Goal: Navigation & Orientation: Find specific page/section

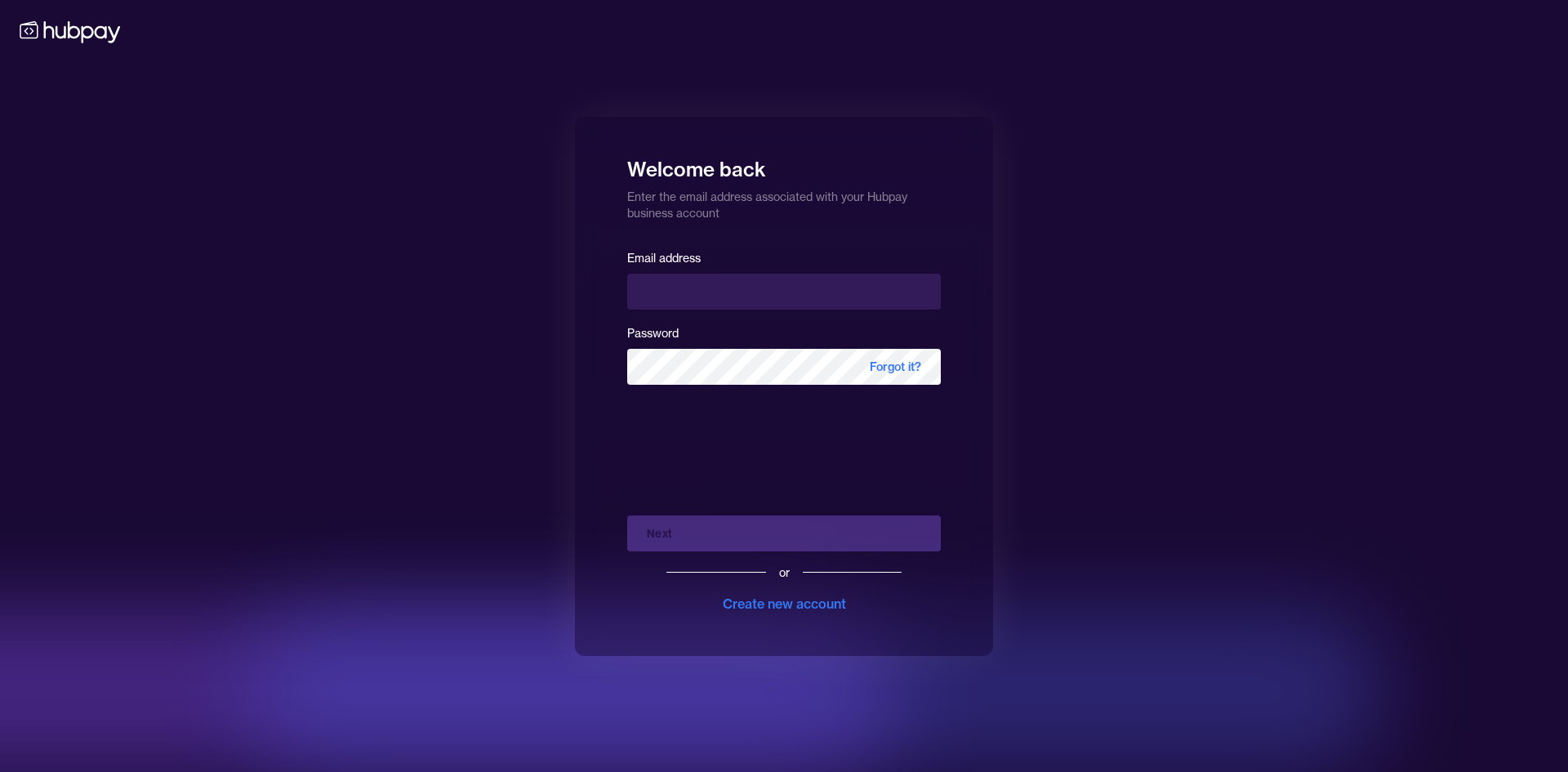
type input "**********"
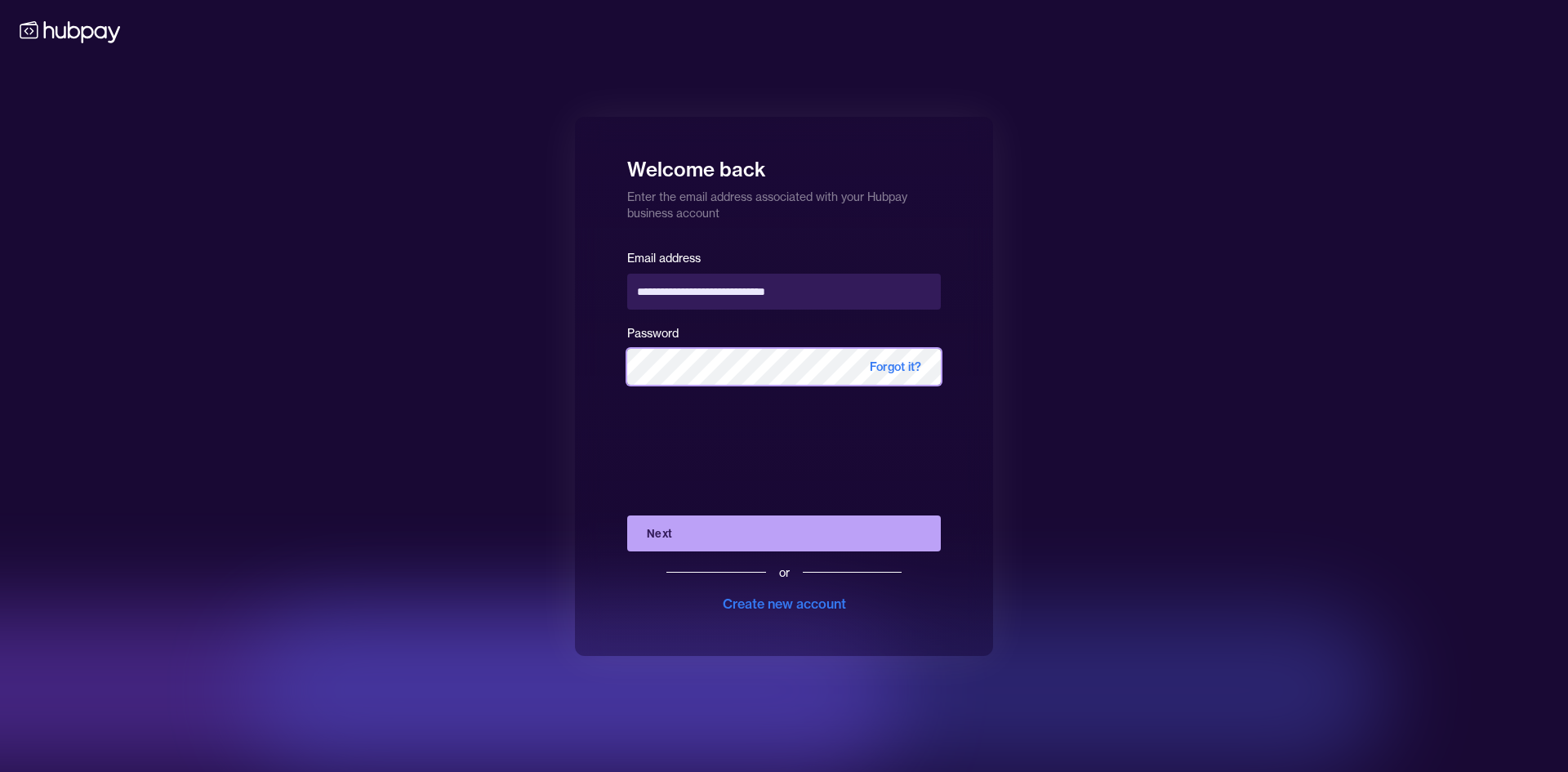
click at [627, 516] on button "Next" at bounding box center [784, 533] width 314 height 36
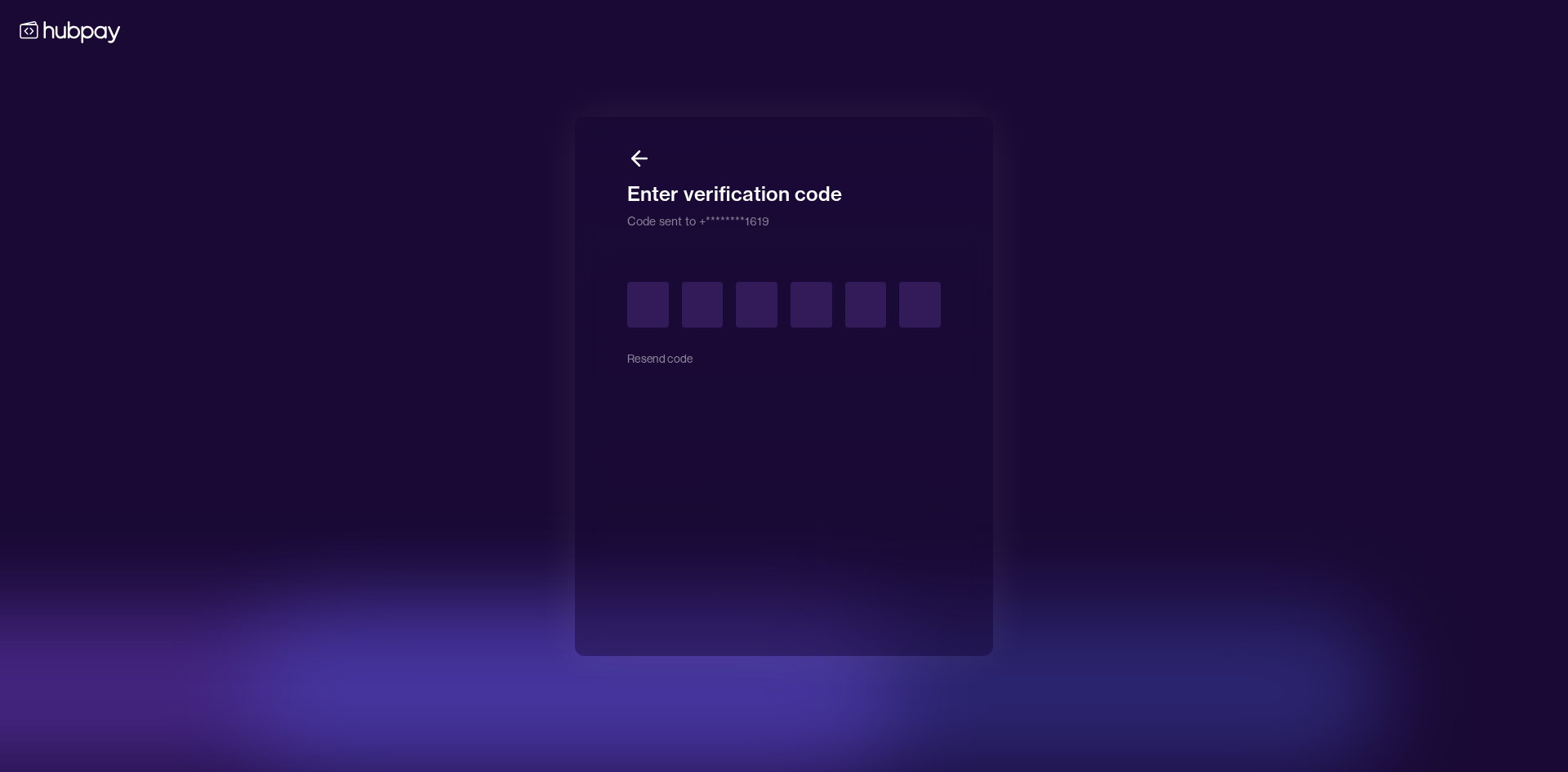
click at [665, 359] on div "Resend code" at bounding box center [784, 329] width 314 height 95
click at [634, 298] on input "text" at bounding box center [648, 304] width 42 height 46
click at [665, 361] on div "Resend code" at bounding box center [784, 329] width 314 height 95
click at [662, 353] on div "Resend code" at bounding box center [784, 329] width 314 height 95
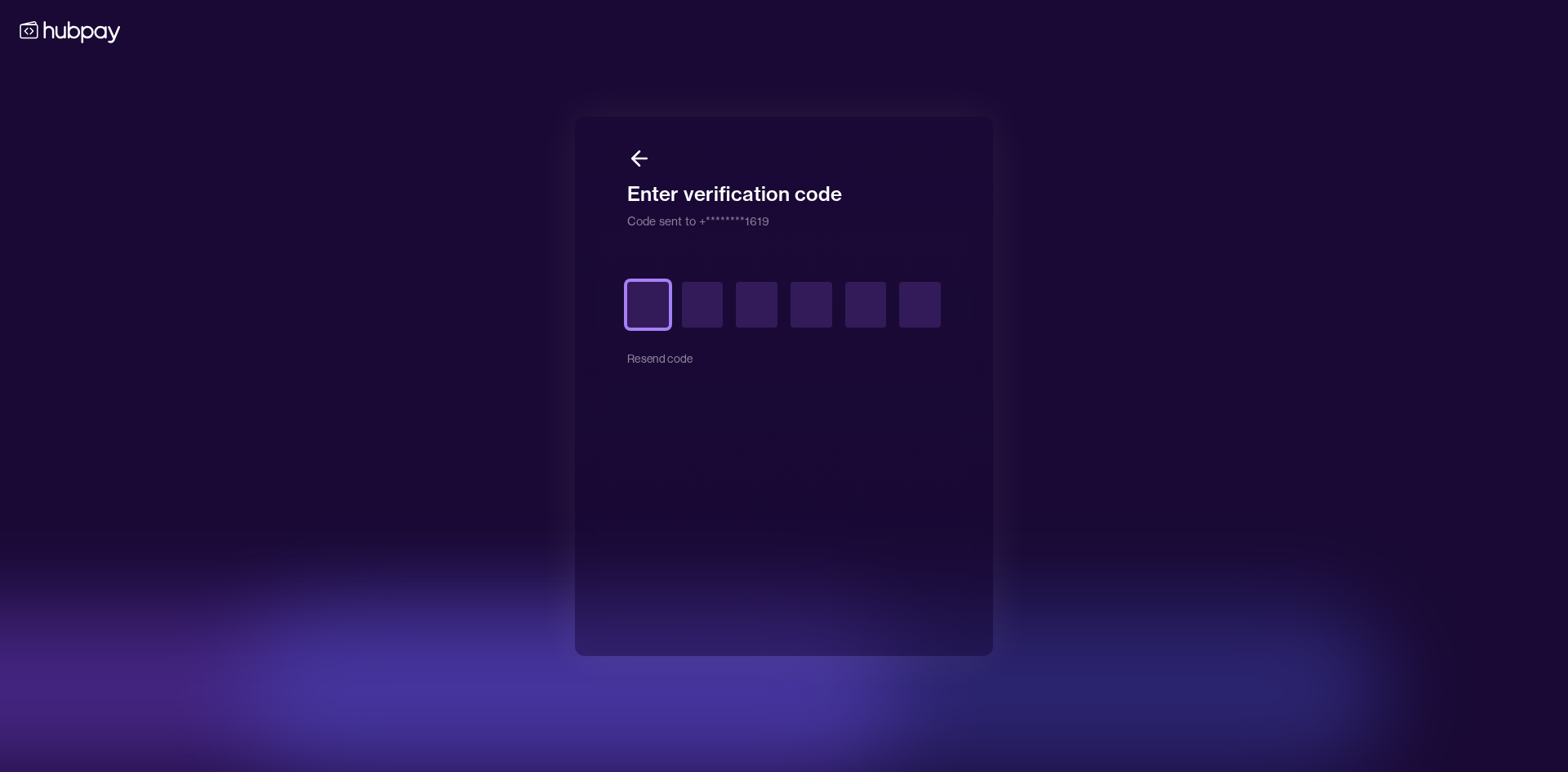
click at [657, 301] on input "text" at bounding box center [648, 304] width 42 height 46
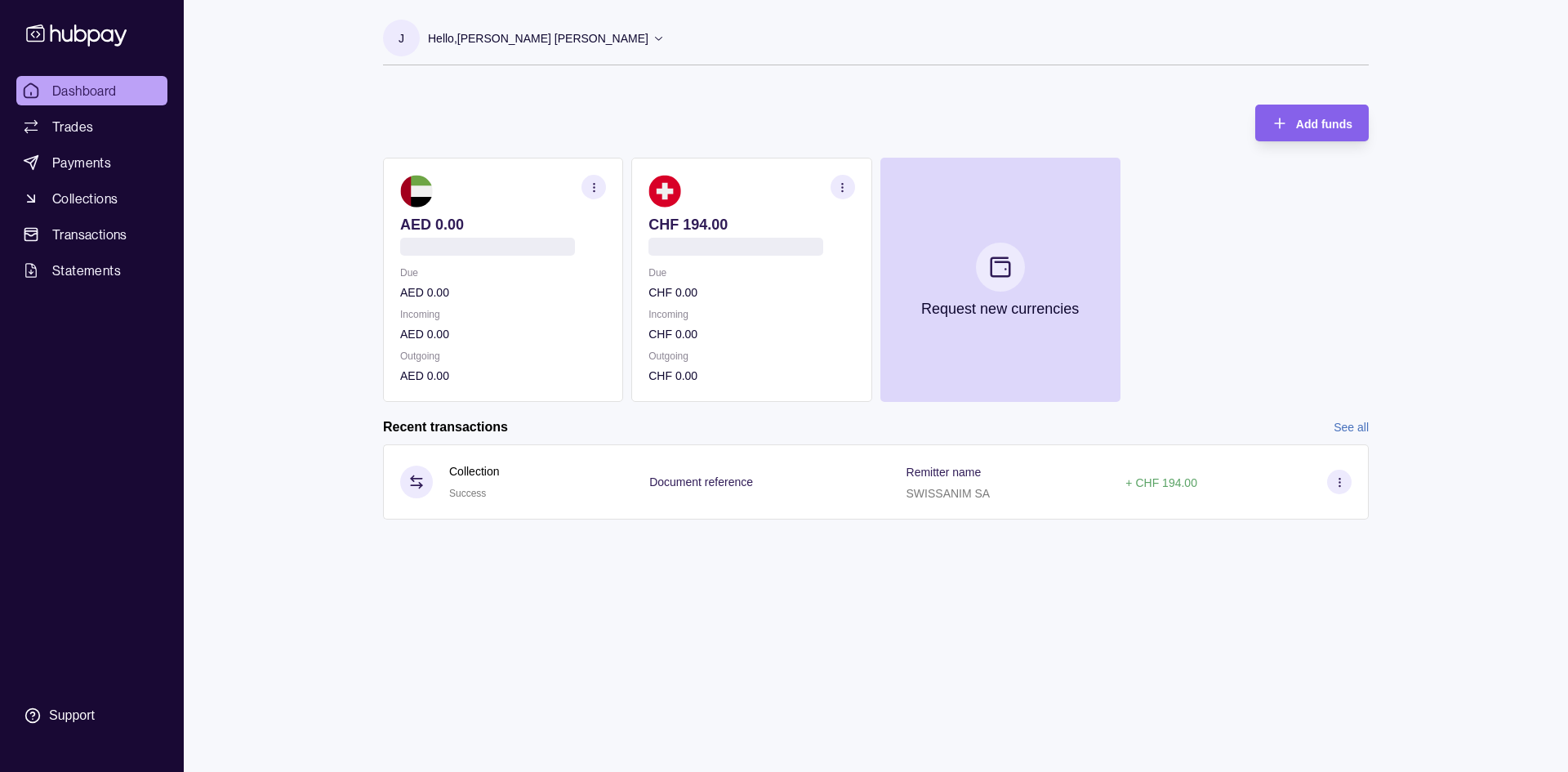
click at [592, 190] on icon "button" at bounding box center [594, 187] width 13 height 13
click at [452, 233] on link "View account details" at bounding box center [481, 227] width 104 height 18
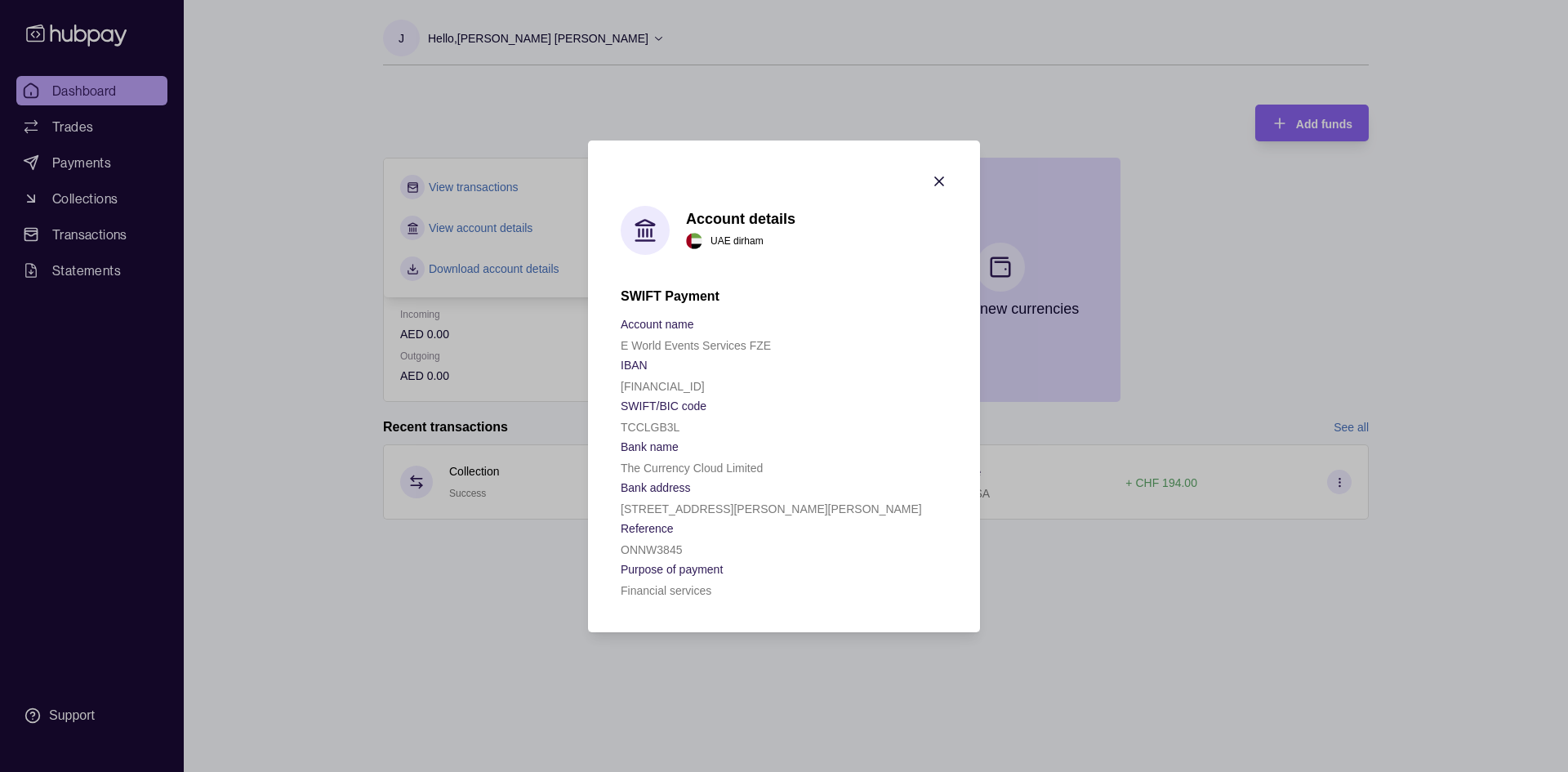
click at [935, 178] on icon "button" at bounding box center [939, 182] width 8 height 8
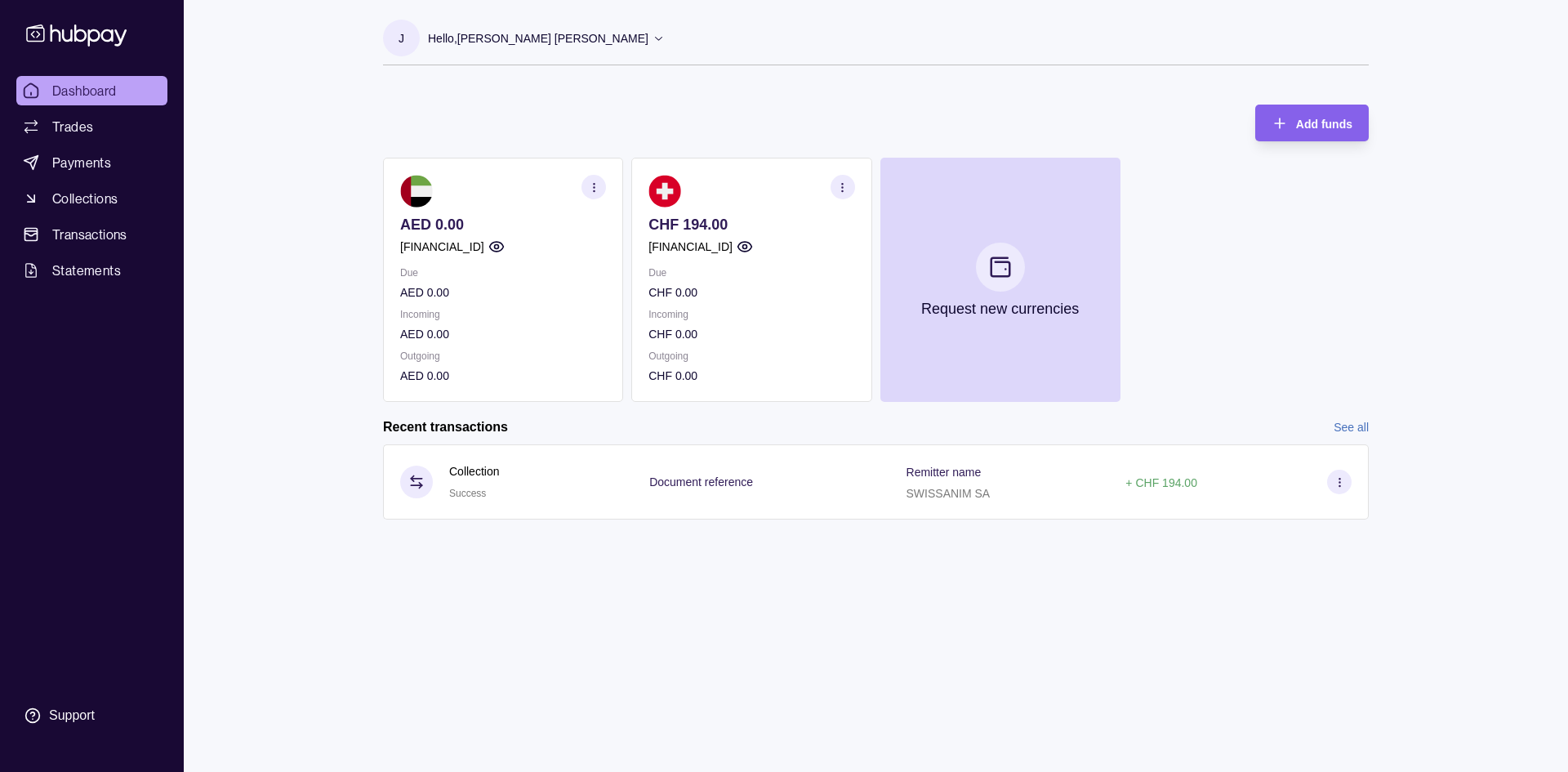
click at [92, 90] on span "Dashboard" at bounding box center [84, 90] width 64 height 19
click at [93, 121] on link "Trades" at bounding box center [92, 126] width 151 height 29
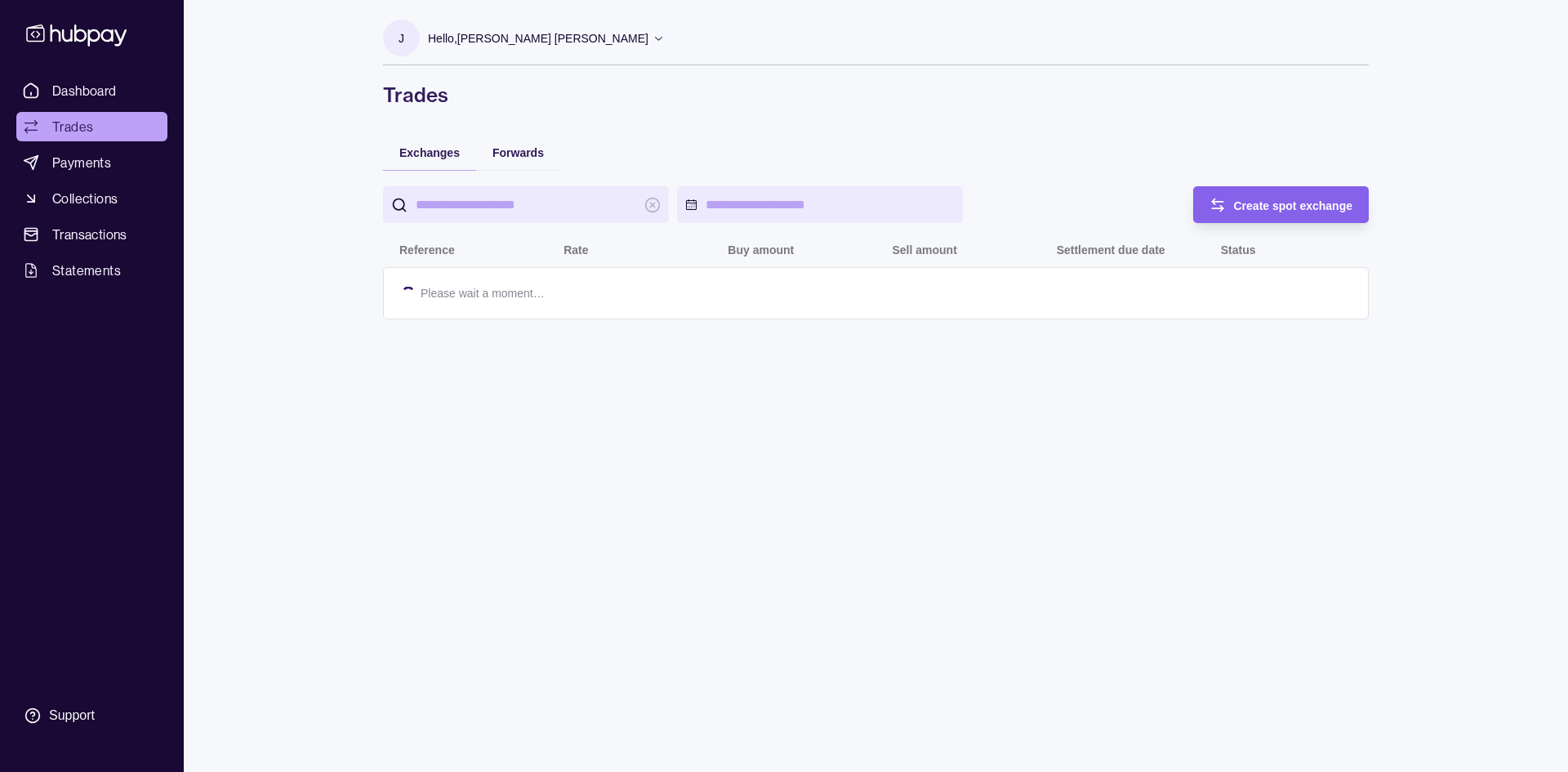
click at [92, 163] on span "Payments" at bounding box center [82, 162] width 59 height 19
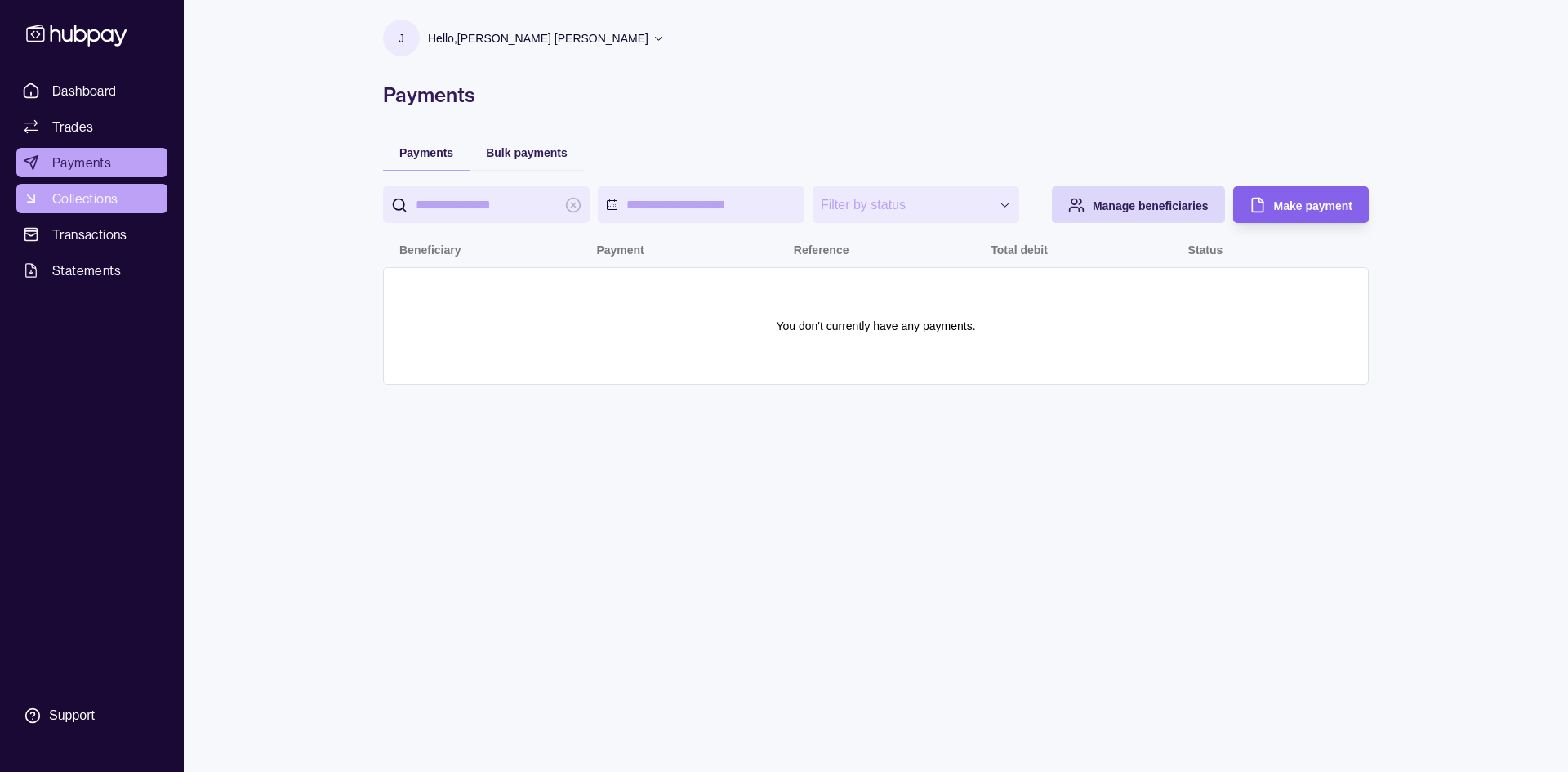
click at [91, 199] on span "Collections" at bounding box center [84, 198] width 65 height 19
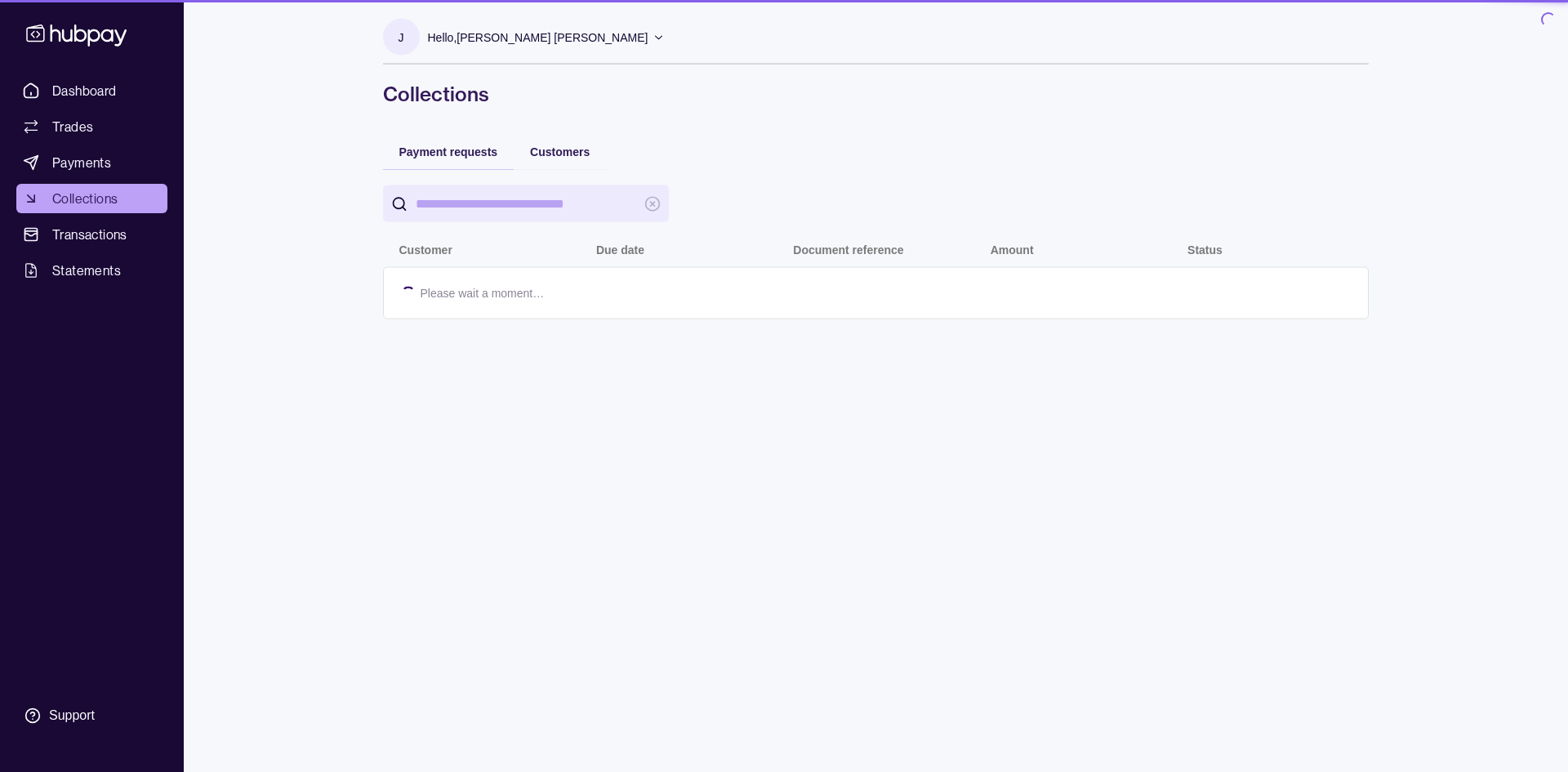
click at [98, 238] on span "Transactions" at bounding box center [89, 234] width 75 height 19
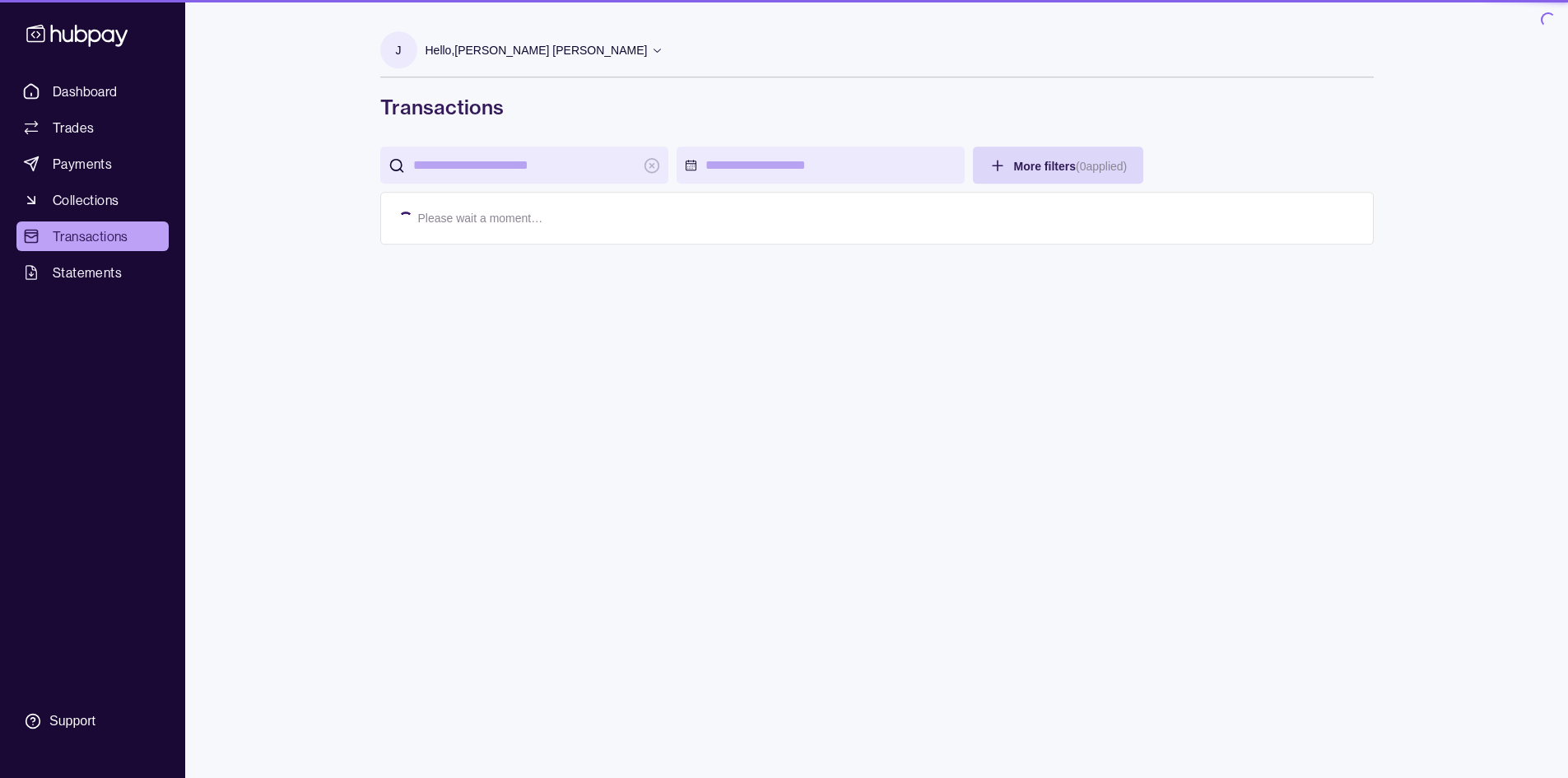
click at [93, 277] on span "Statements" at bounding box center [87, 272] width 69 height 20
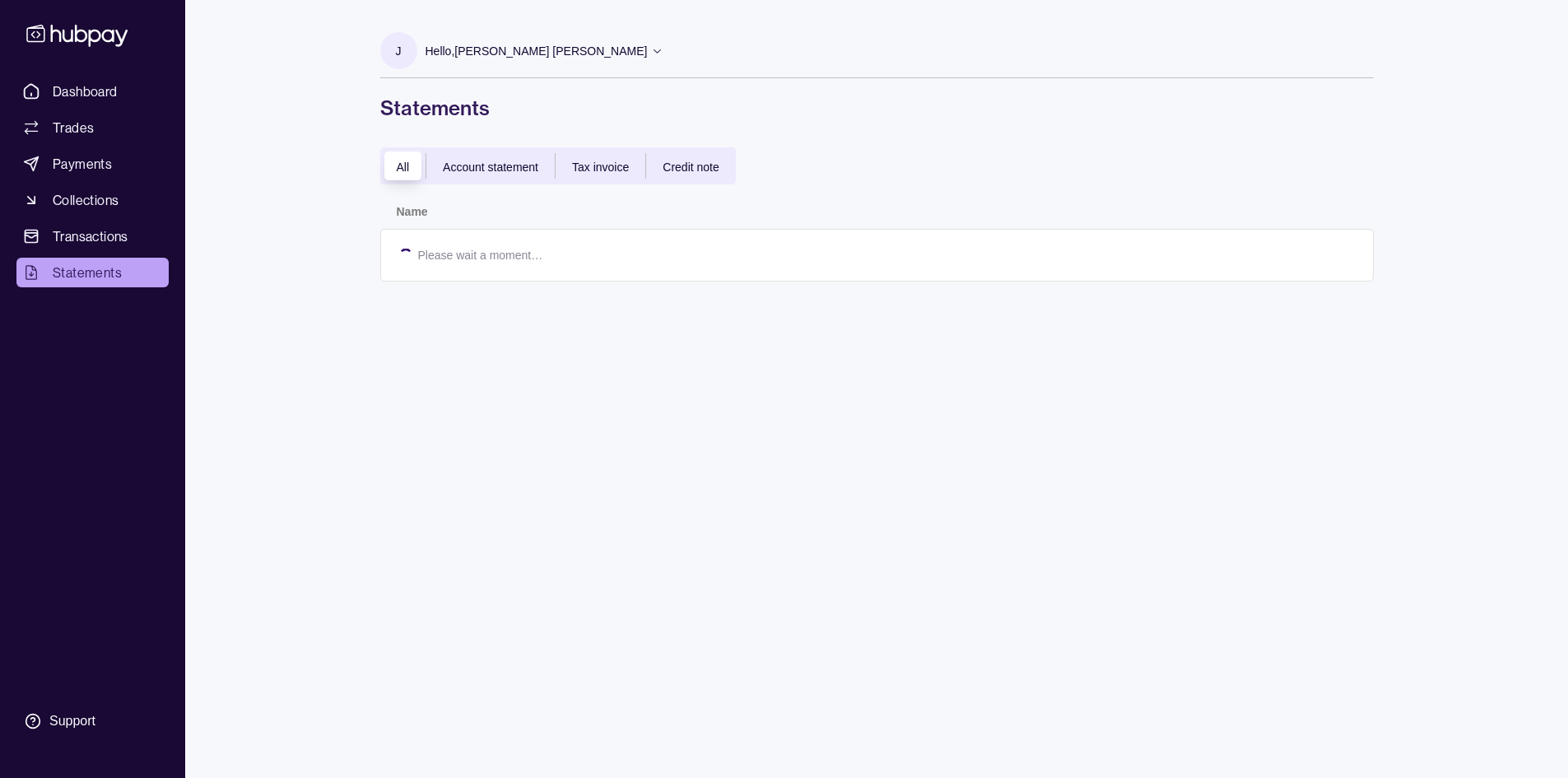
click at [76, 101] on span "Dashboard" at bounding box center [85, 91] width 65 height 20
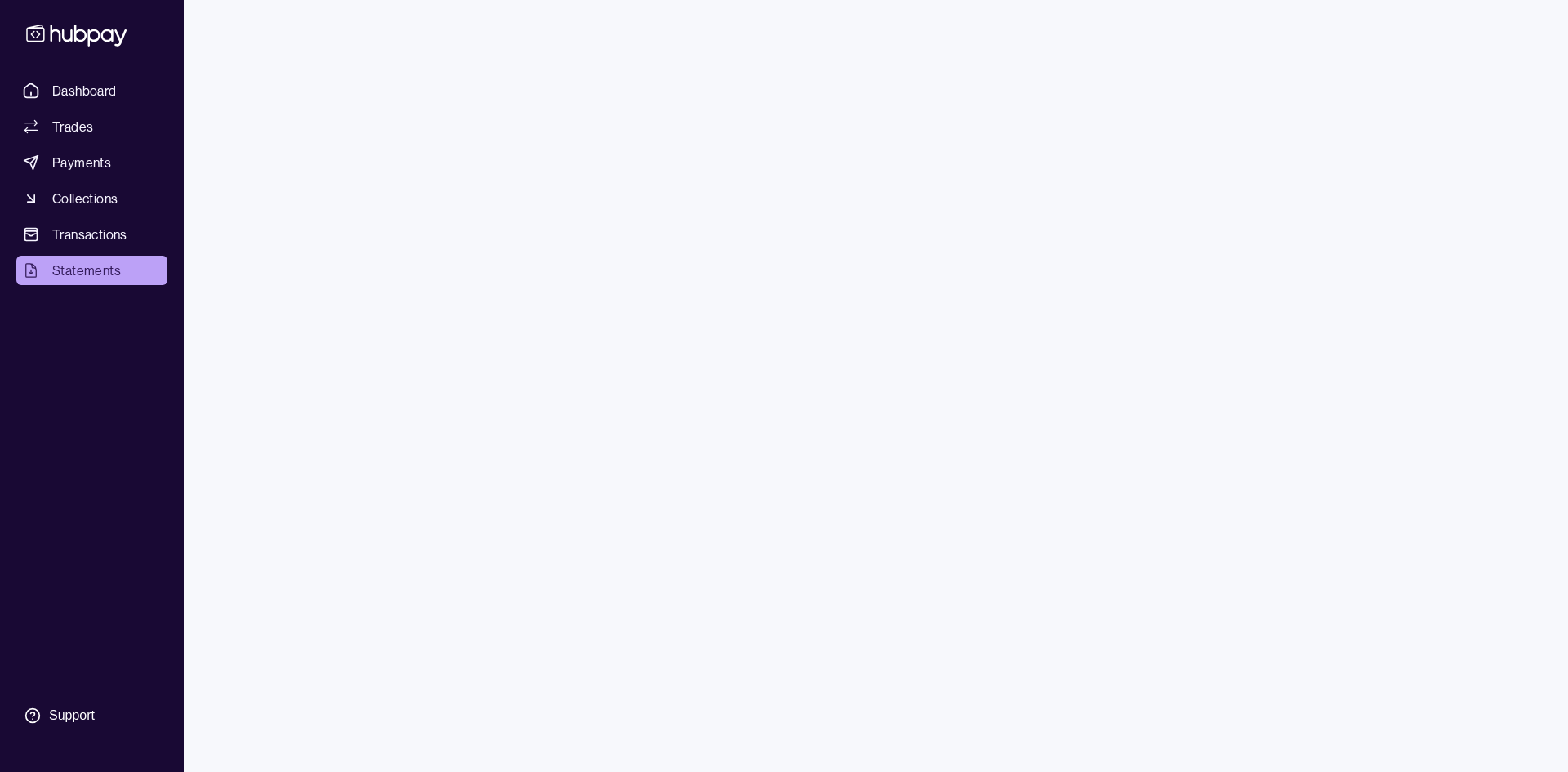
click at [76, 100] on span "Dashboard" at bounding box center [84, 90] width 64 height 19
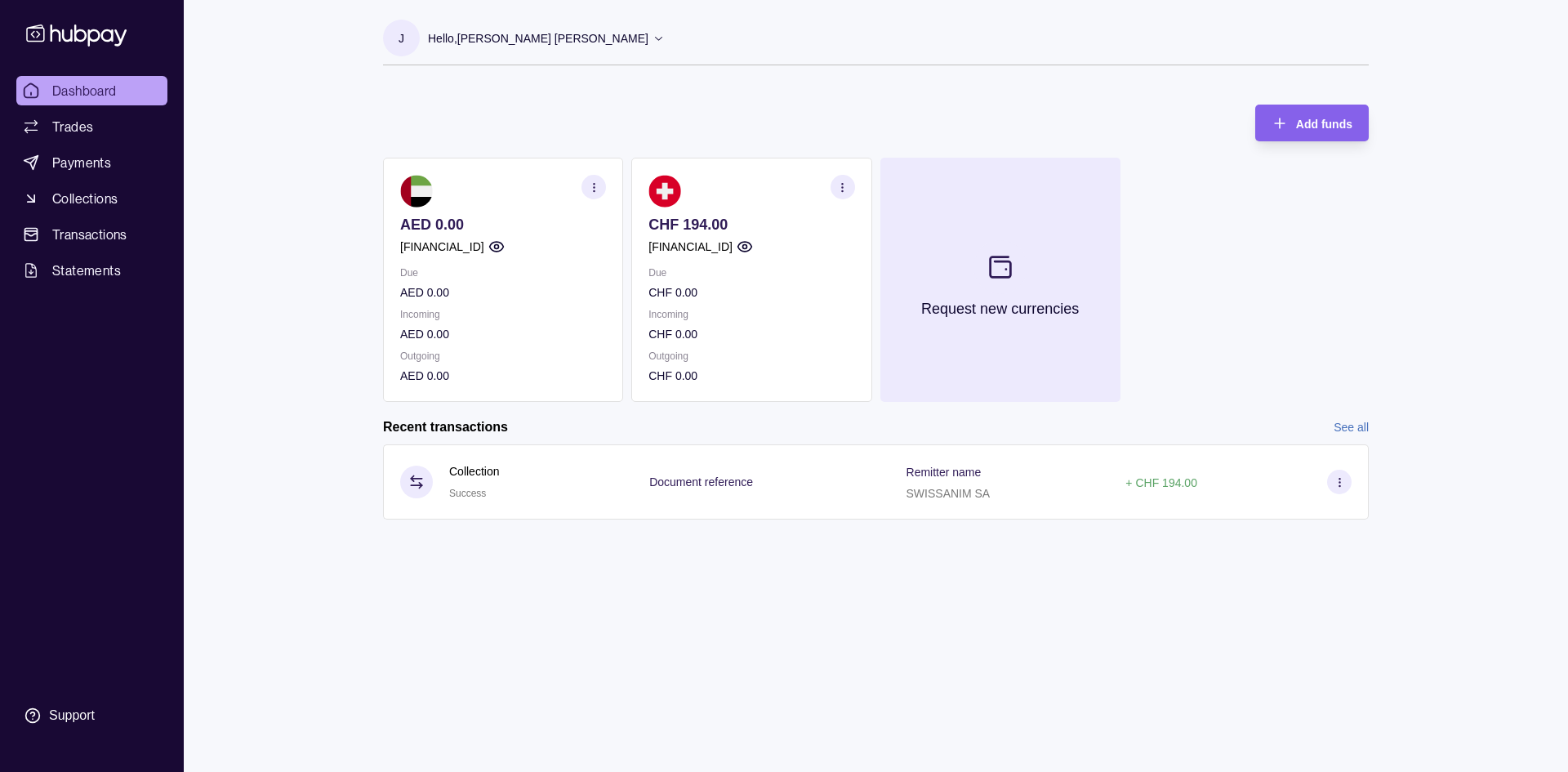
click at [1032, 252] on button "Request new currencies" at bounding box center [1000, 279] width 240 height 244
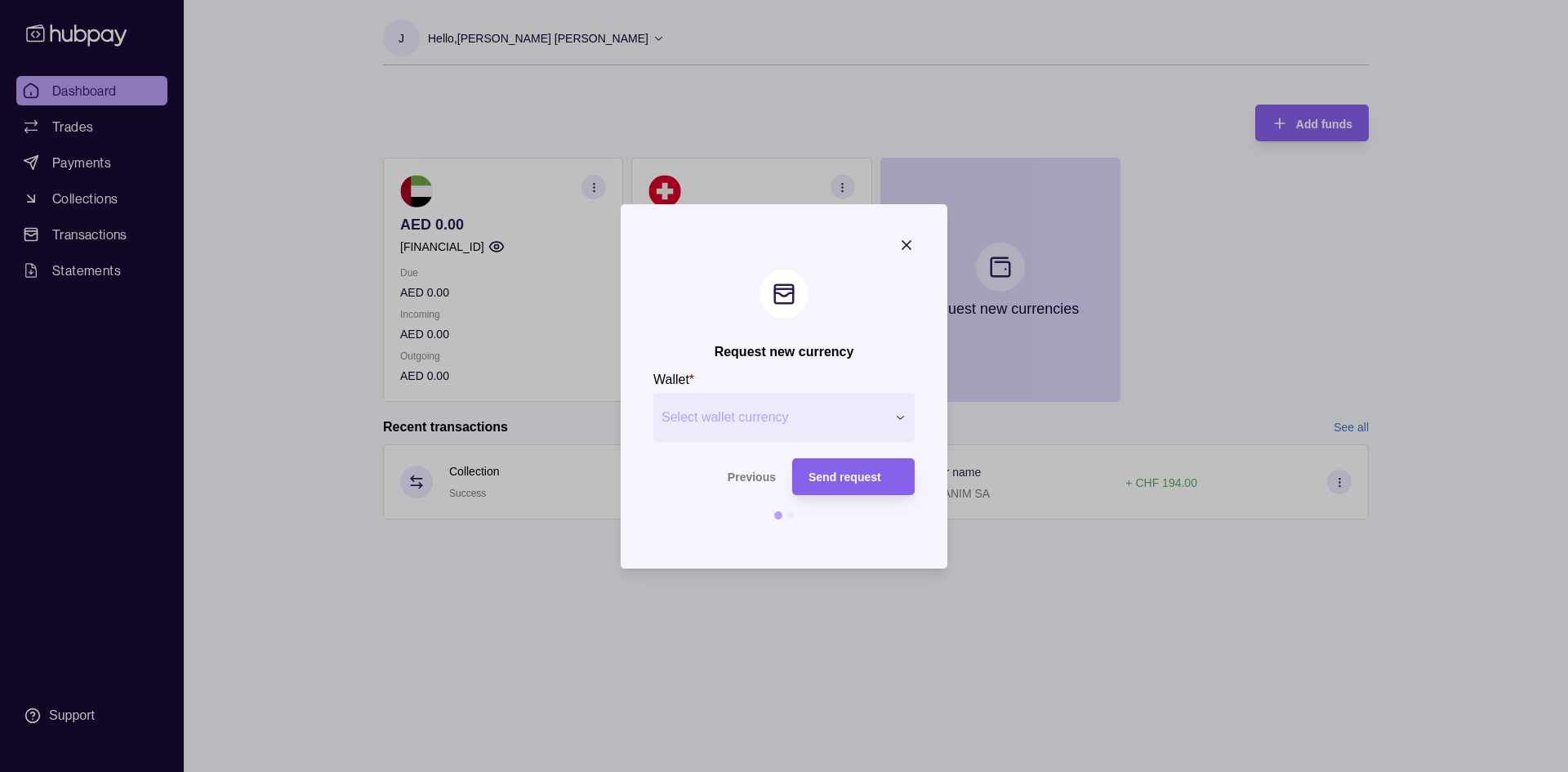
click at [769, 771] on div "Request new currency Wallet * Select wallet currency *** *** *** *** *** *** **…" at bounding box center [784, 772] width 1568 height 0
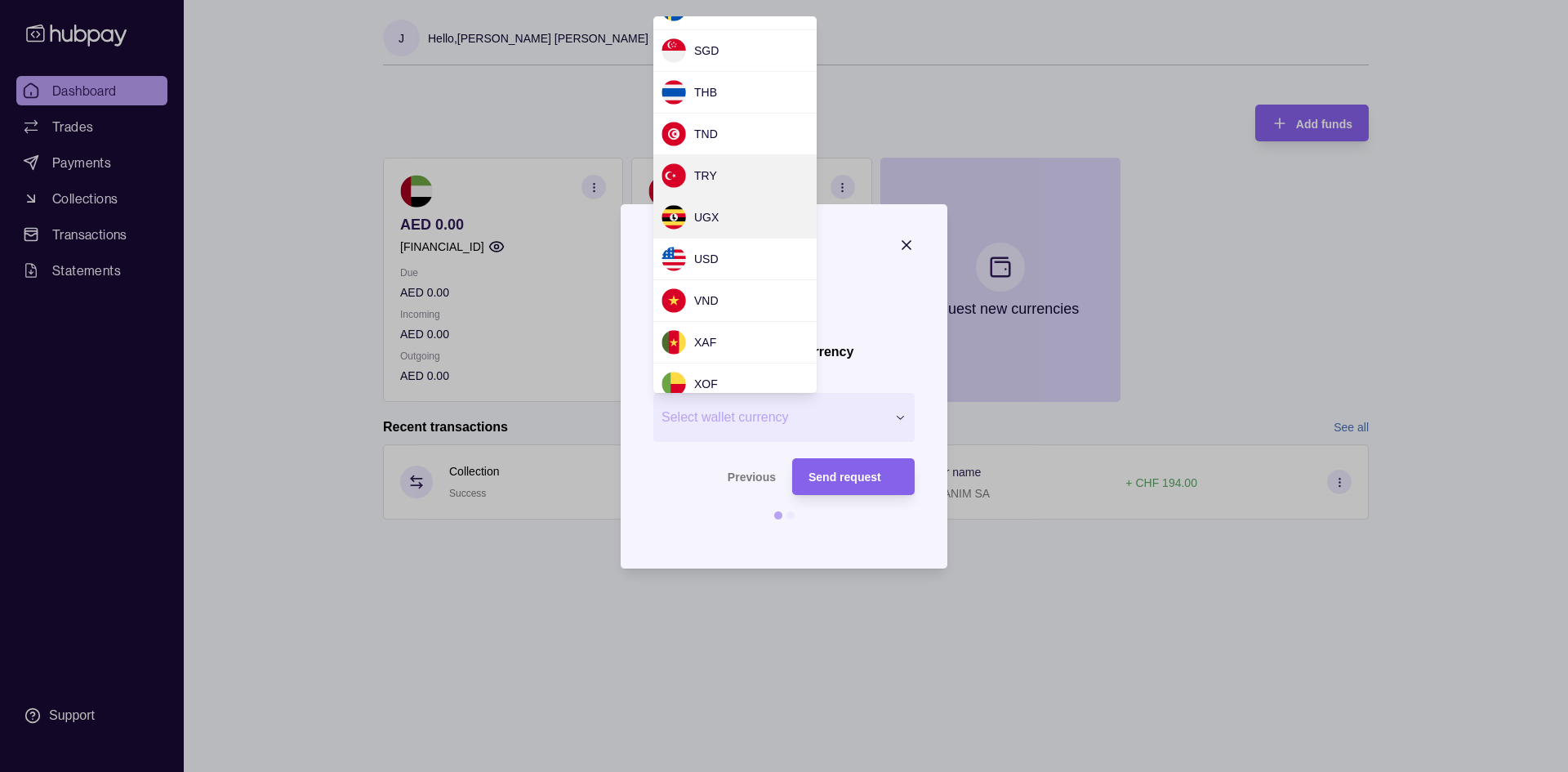
scroll to position [1457, 0]
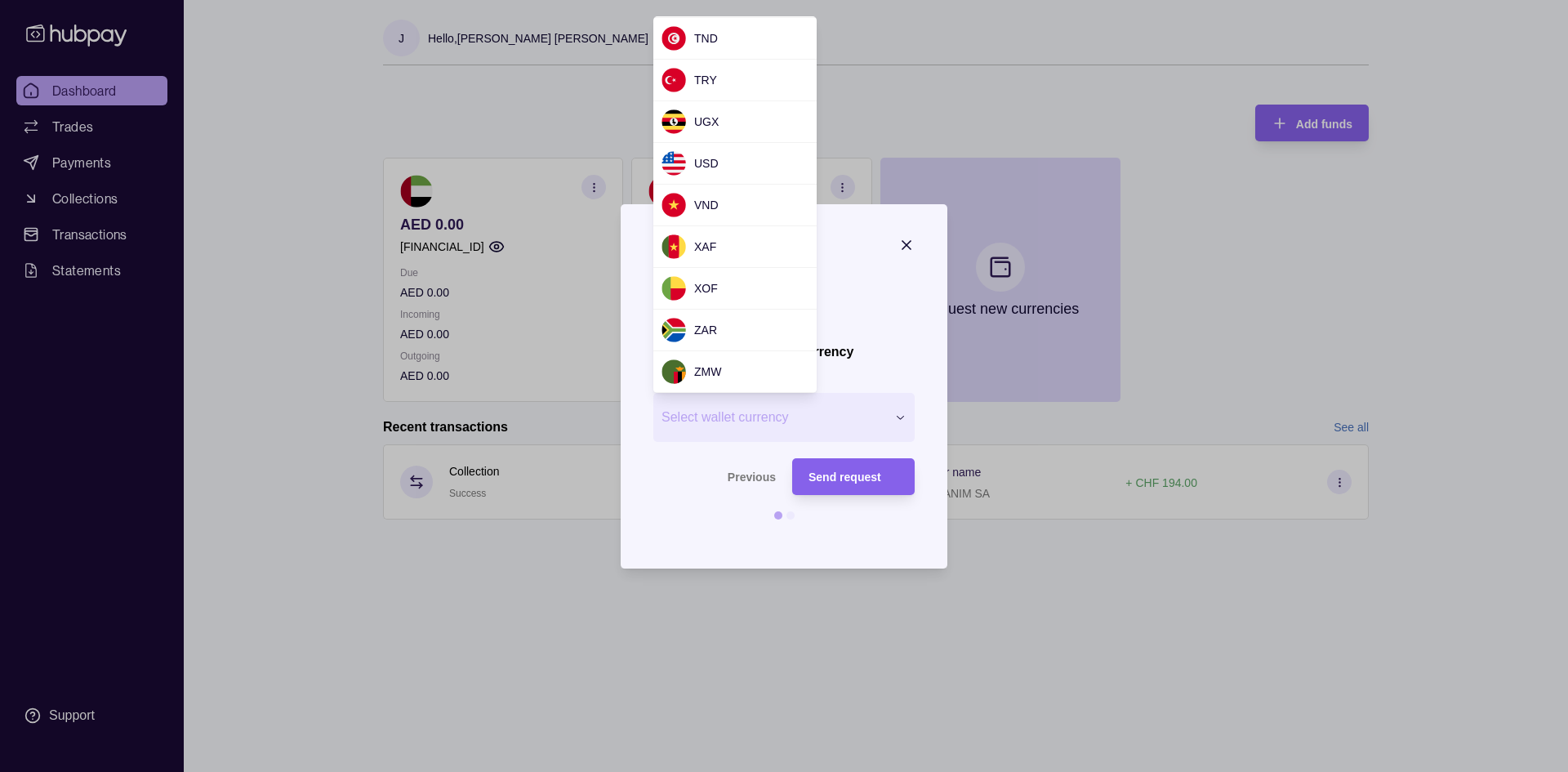
click at [1410, 298] on div at bounding box center [784, 386] width 1568 height 772
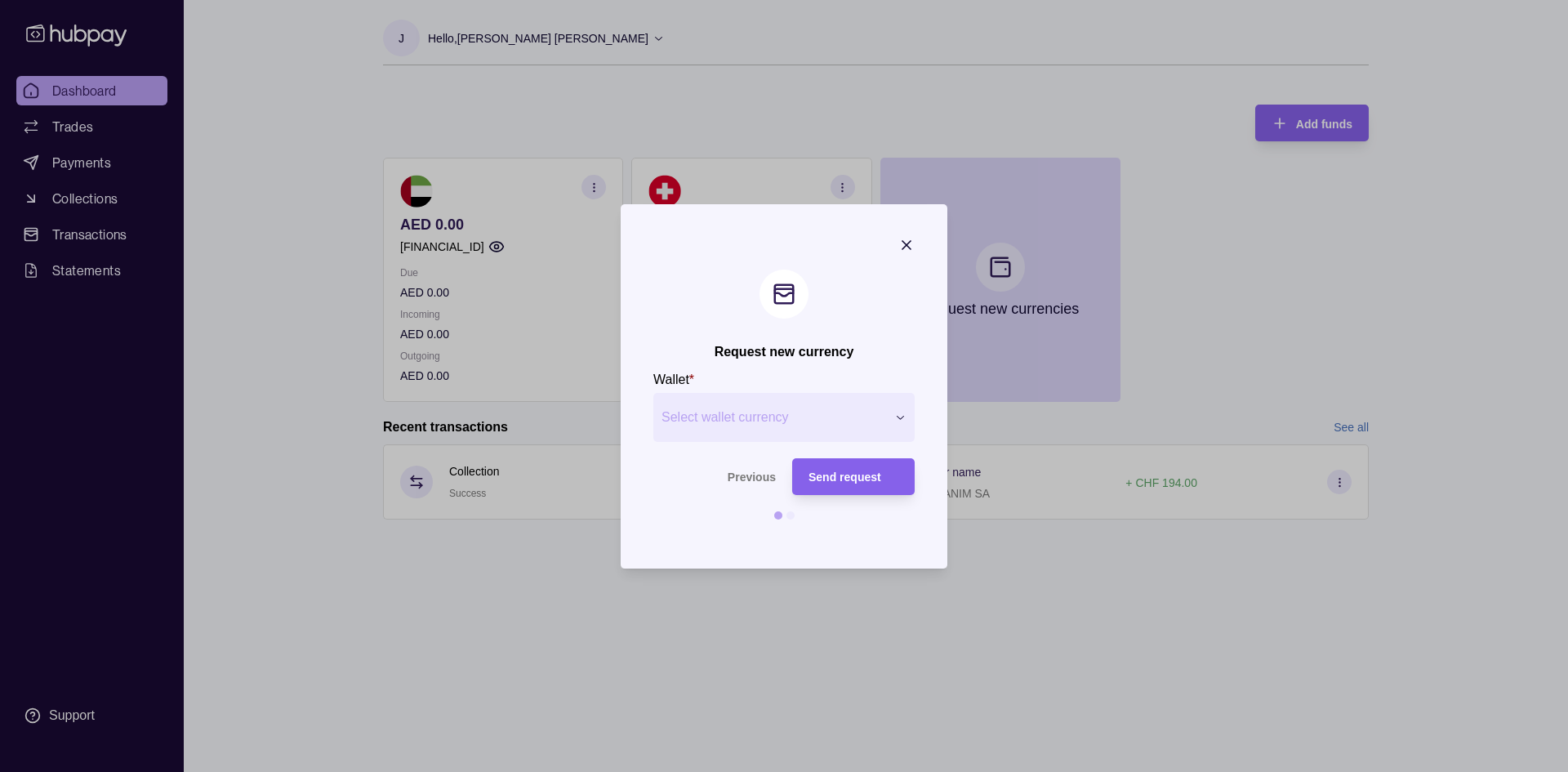
click at [917, 242] on section "Request new currency Wallet * Select wallet currency *** *** *** *** *** *** **…" at bounding box center [784, 386] width 326 height 364
click at [892, 246] on section "Request new currency Wallet * Select wallet currency *** *** *** *** *** *** **…" at bounding box center [784, 386] width 326 height 364
click at [906, 242] on icon "button" at bounding box center [906, 245] width 17 height 17
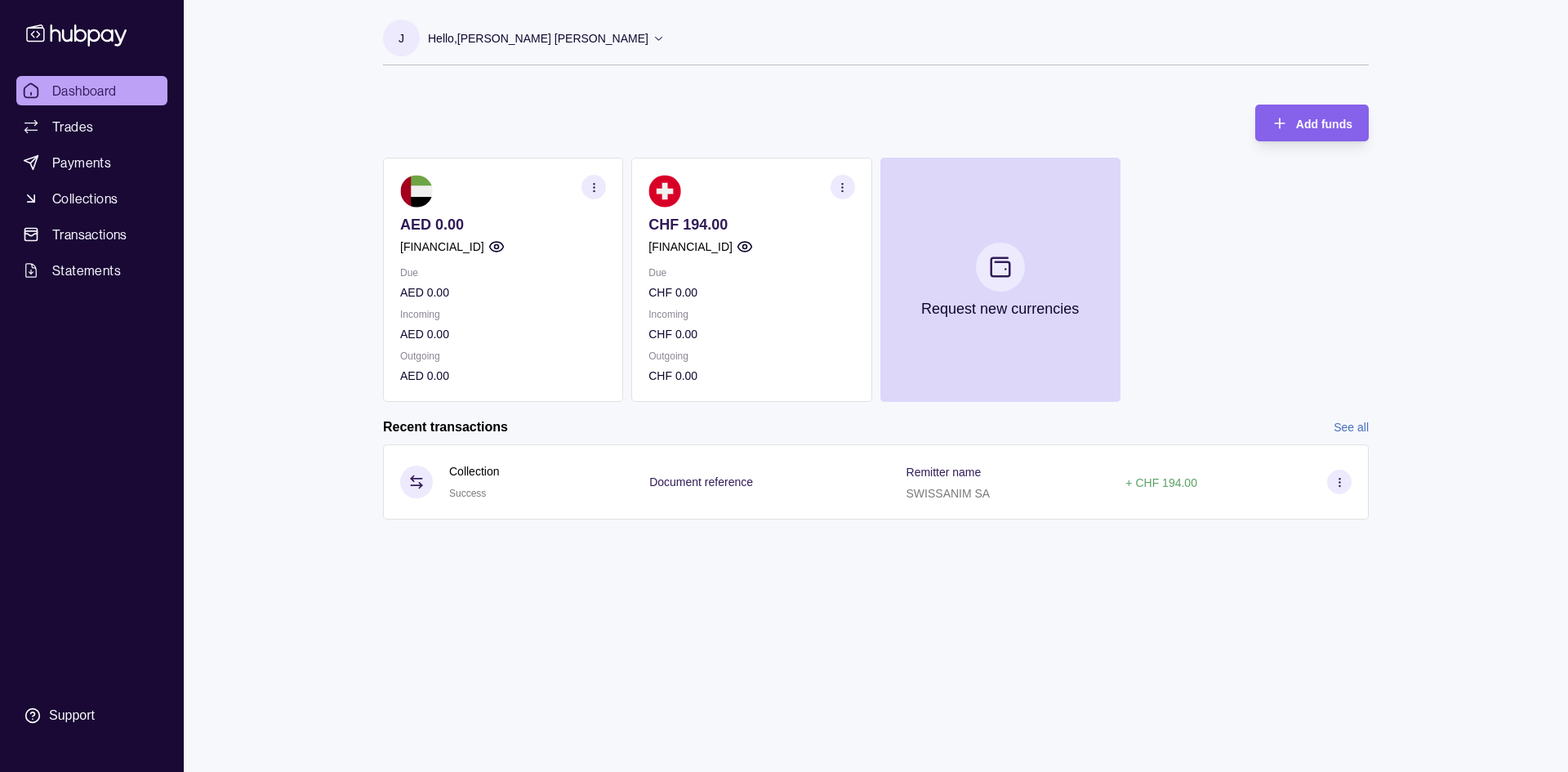
click at [486, 275] on p "Due" at bounding box center [503, 273] width 206 height 18
click at [597, 179] on section "button" at bounding box center [593, 186] width 24 height 24
click at [474, 231] on link "View account details" at bounding box center [481, 227] width 104 height 18
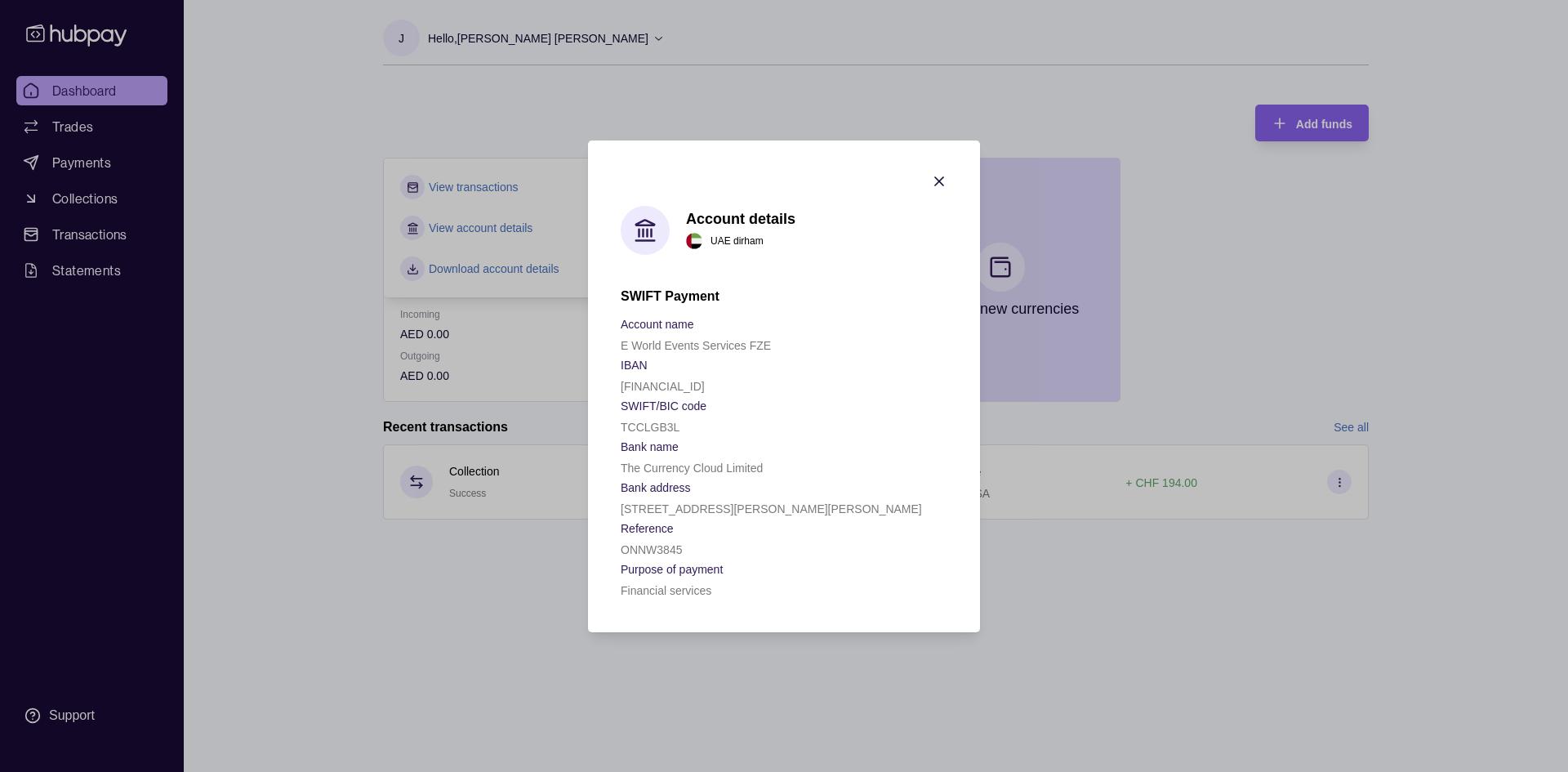
click at [943, 180] on icon "button" at bounding box center [939, 181] width 17 height 17
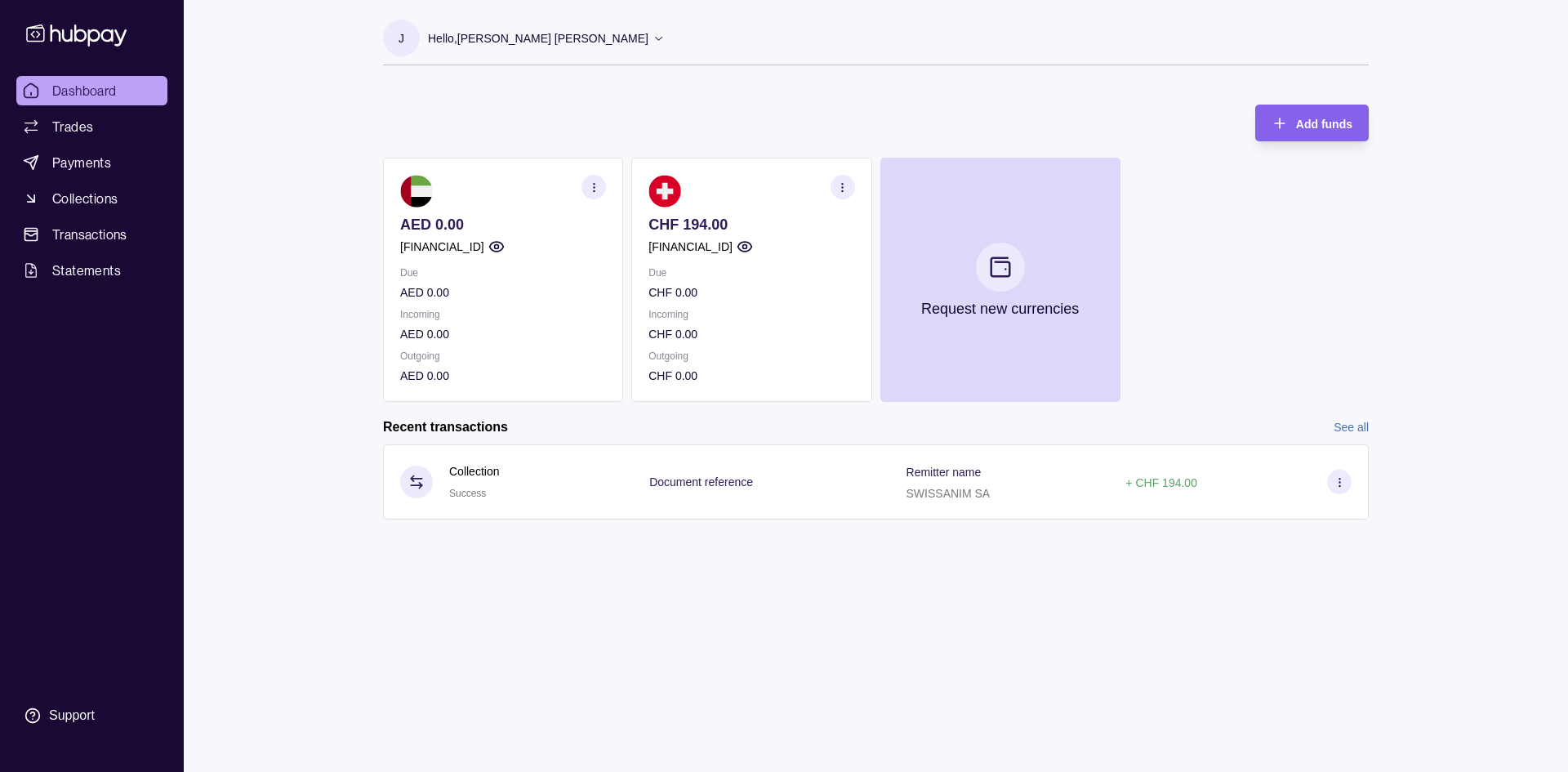
click at [98, 87] on span "Dashboard" at bounding box center [84, 90] width 64 height 19
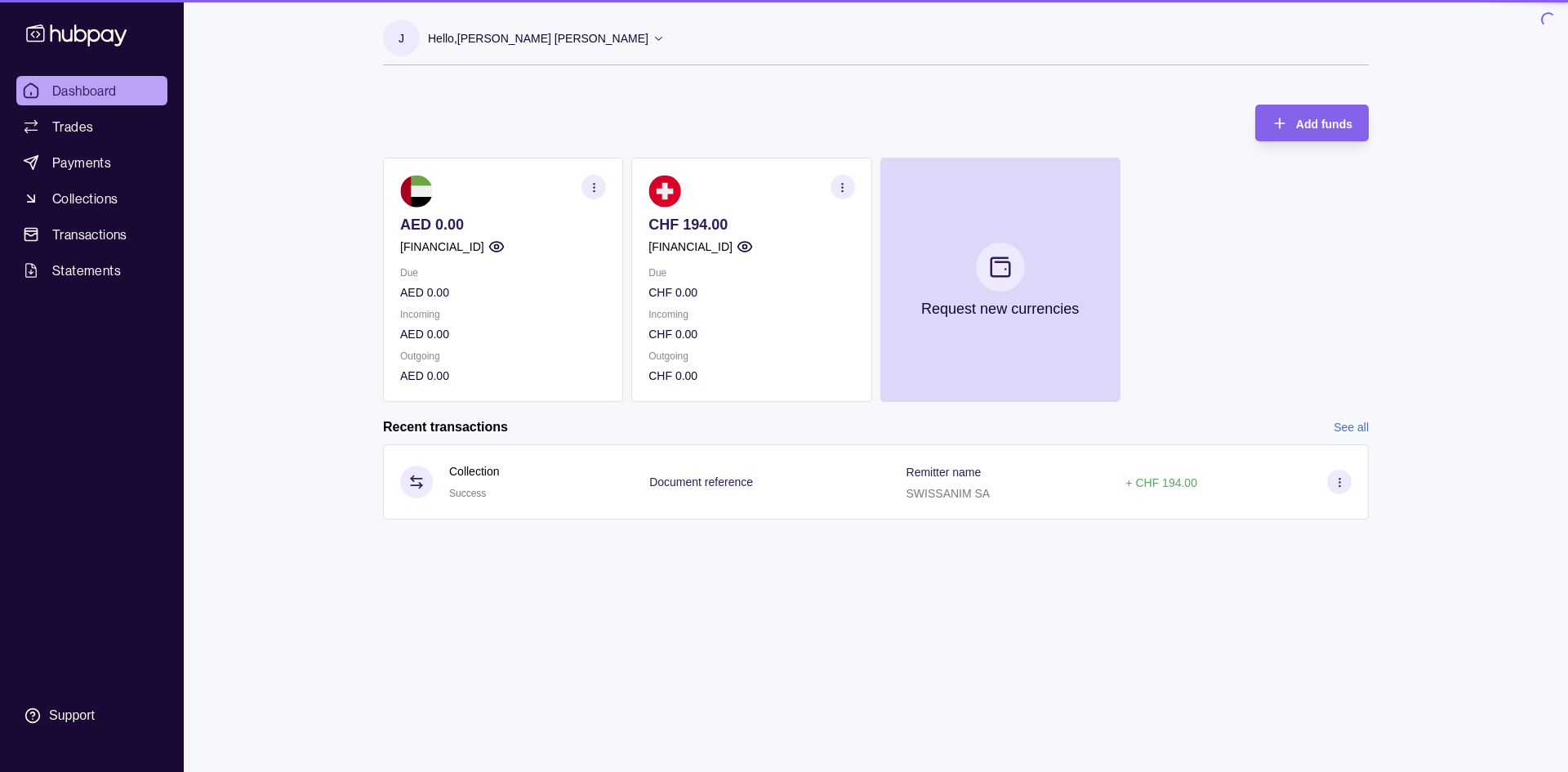
click at [591, 46] on section "J Hello, [PERSON_NAME] [PERSON_NAME] E World Events Services FZE Account Terms …" at bounding box center [875, 42] width 985 height 46
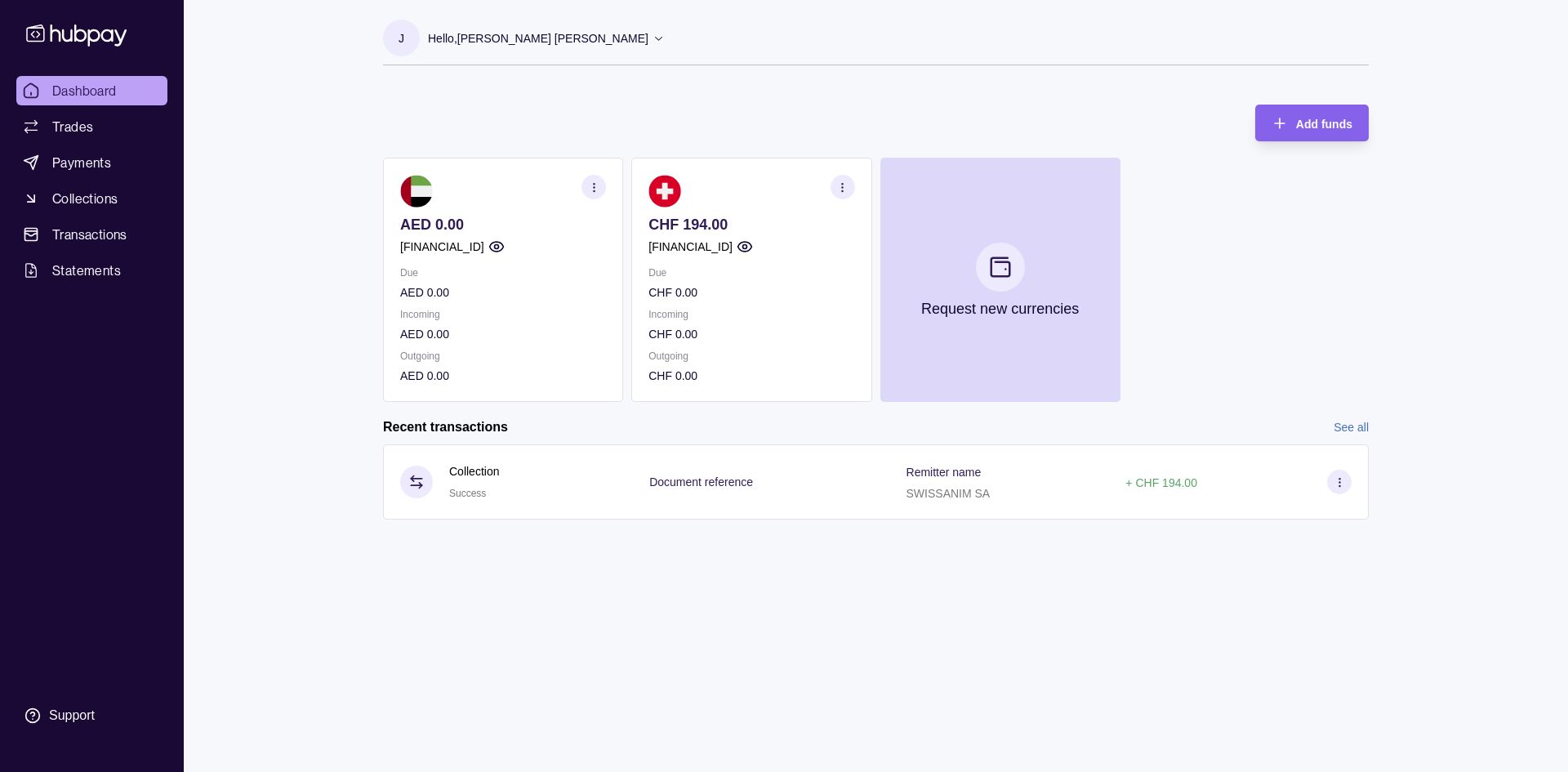
click at [652, 43] on icon at bounding box center [658, 38] width 13 height 13
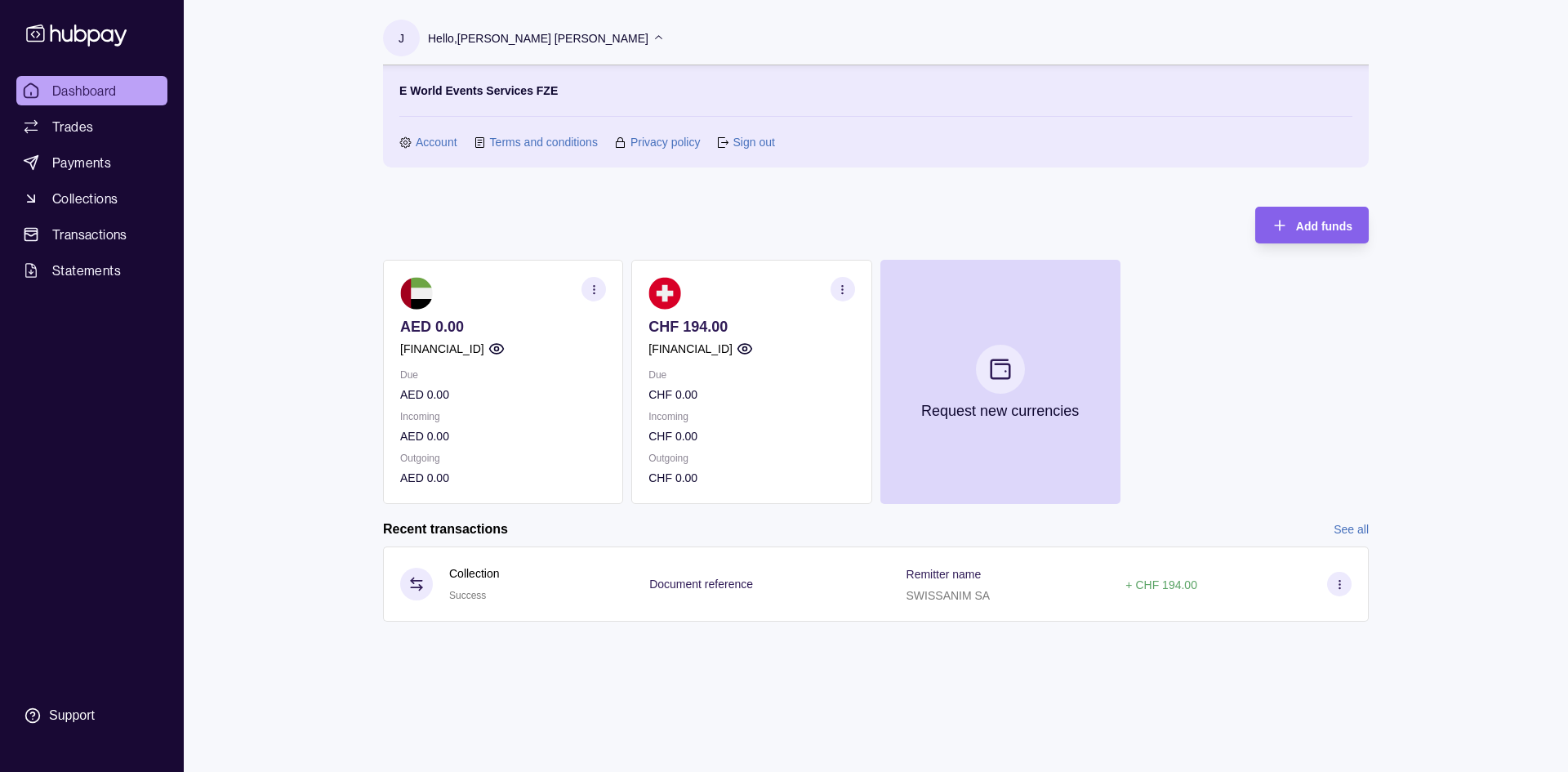
click at [437, 139] on link "Account" at bounding box center [436, 142] width 42 height 18
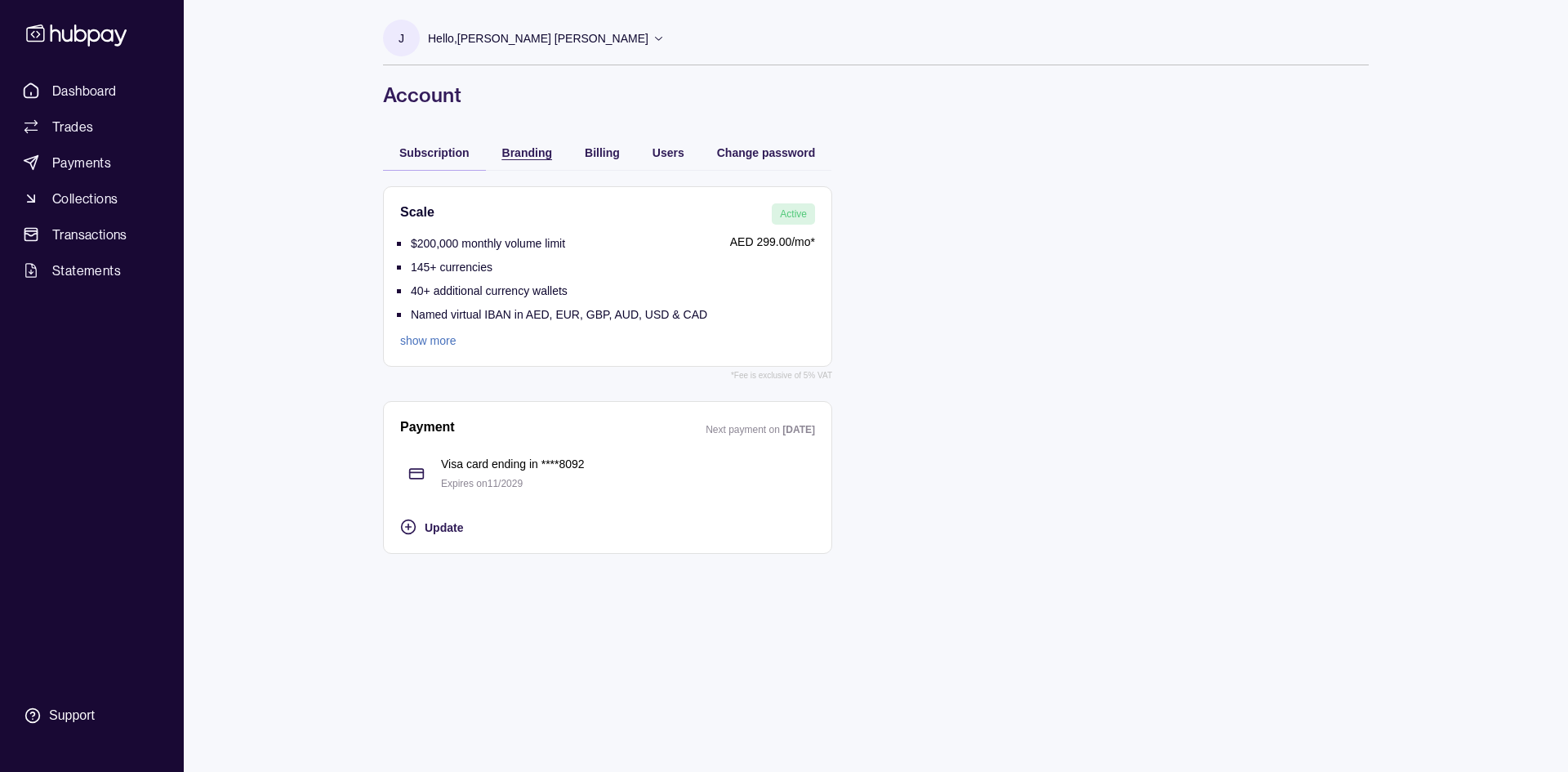
click at [534, 155] on span "Branding" at bounding box center [526, 152] width 50 height 13
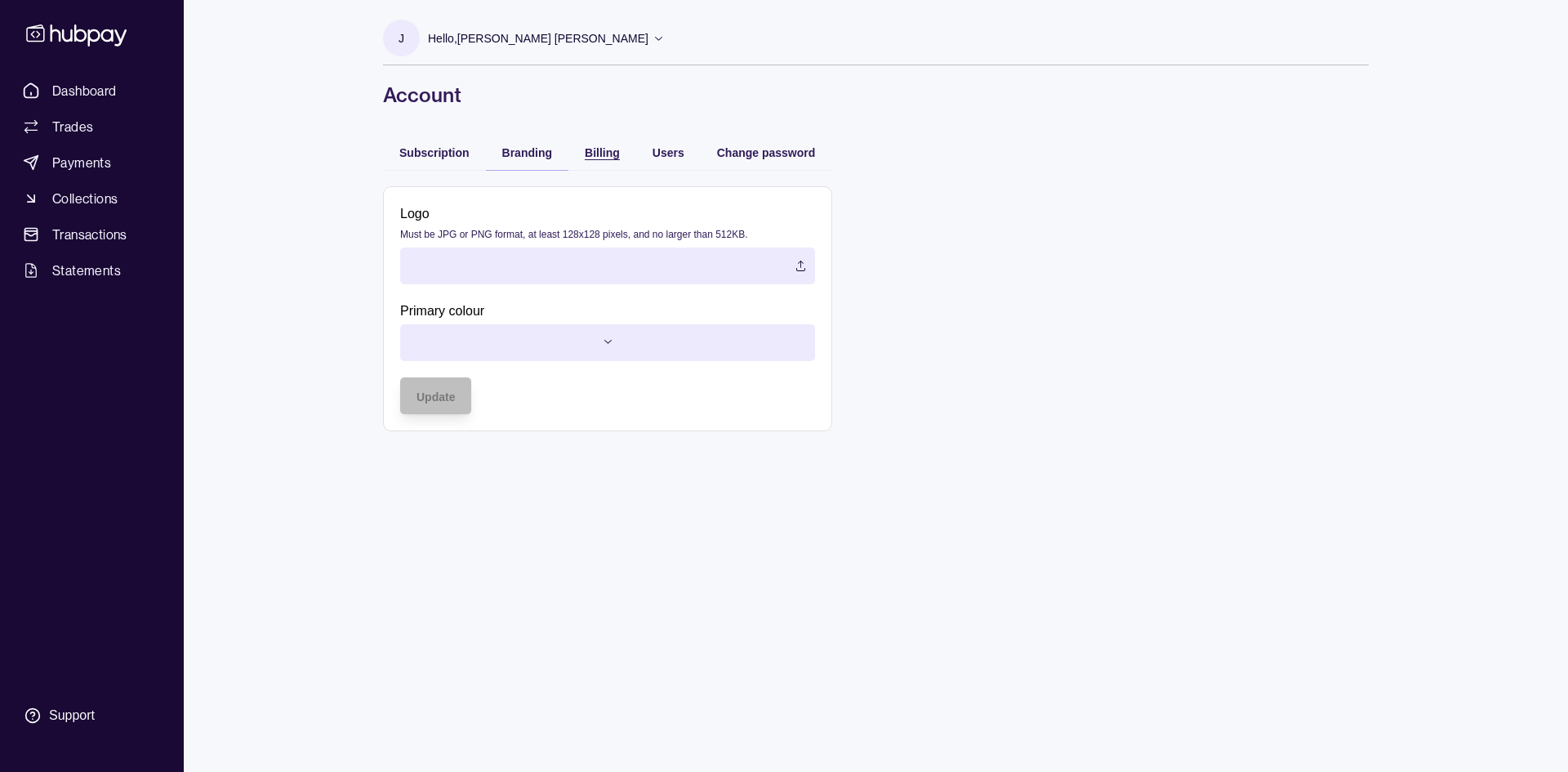
click at [610, 146] on div "Billing" at bounding box center [602, 151] width 35 height 19
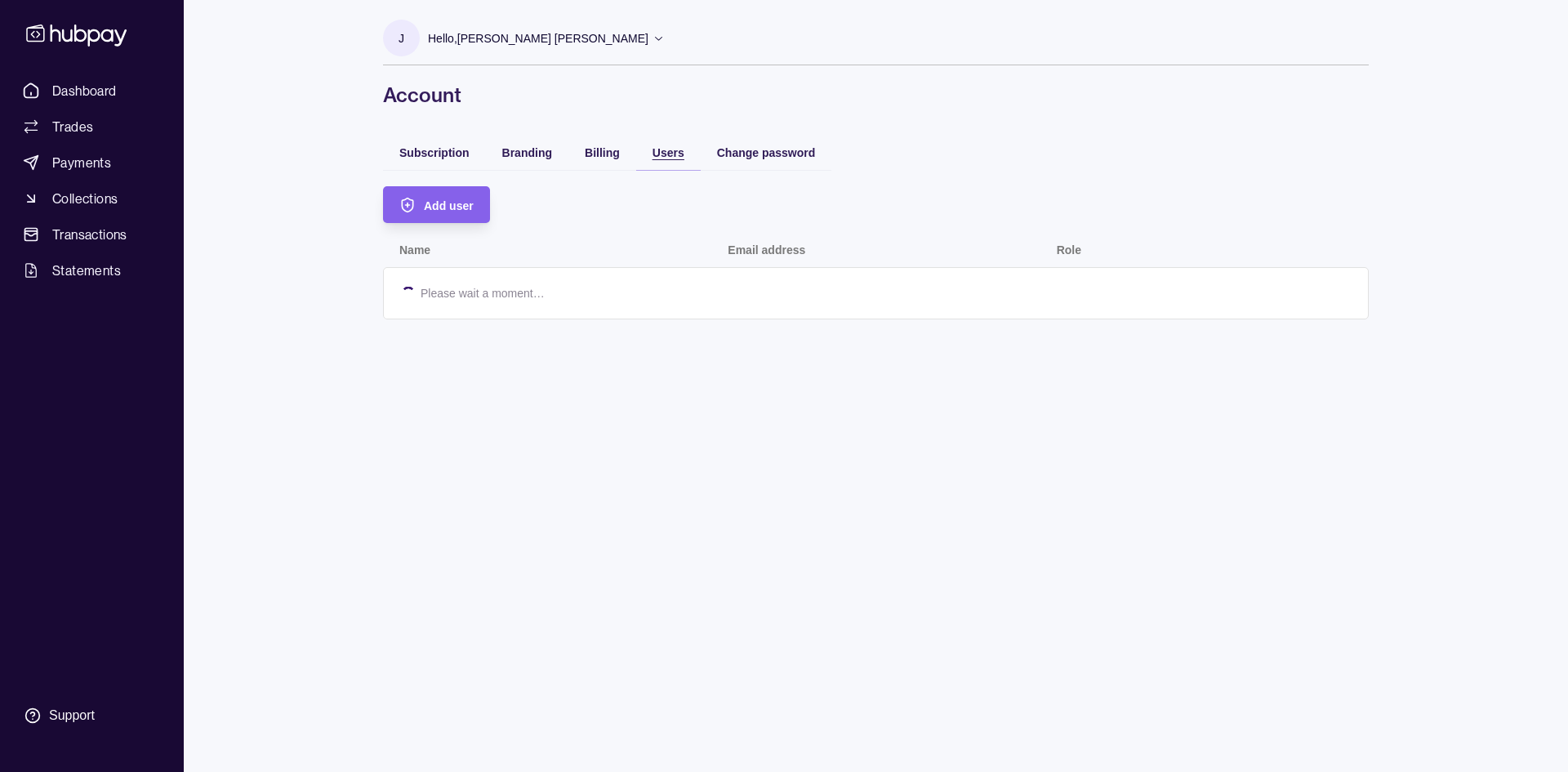
click at [658, 156] on span "Users" at bounding box center [668, 152] width 32 height 13
click at [602, 155] on span "Billing" at bounding box center [602, 152] width 35 height 13
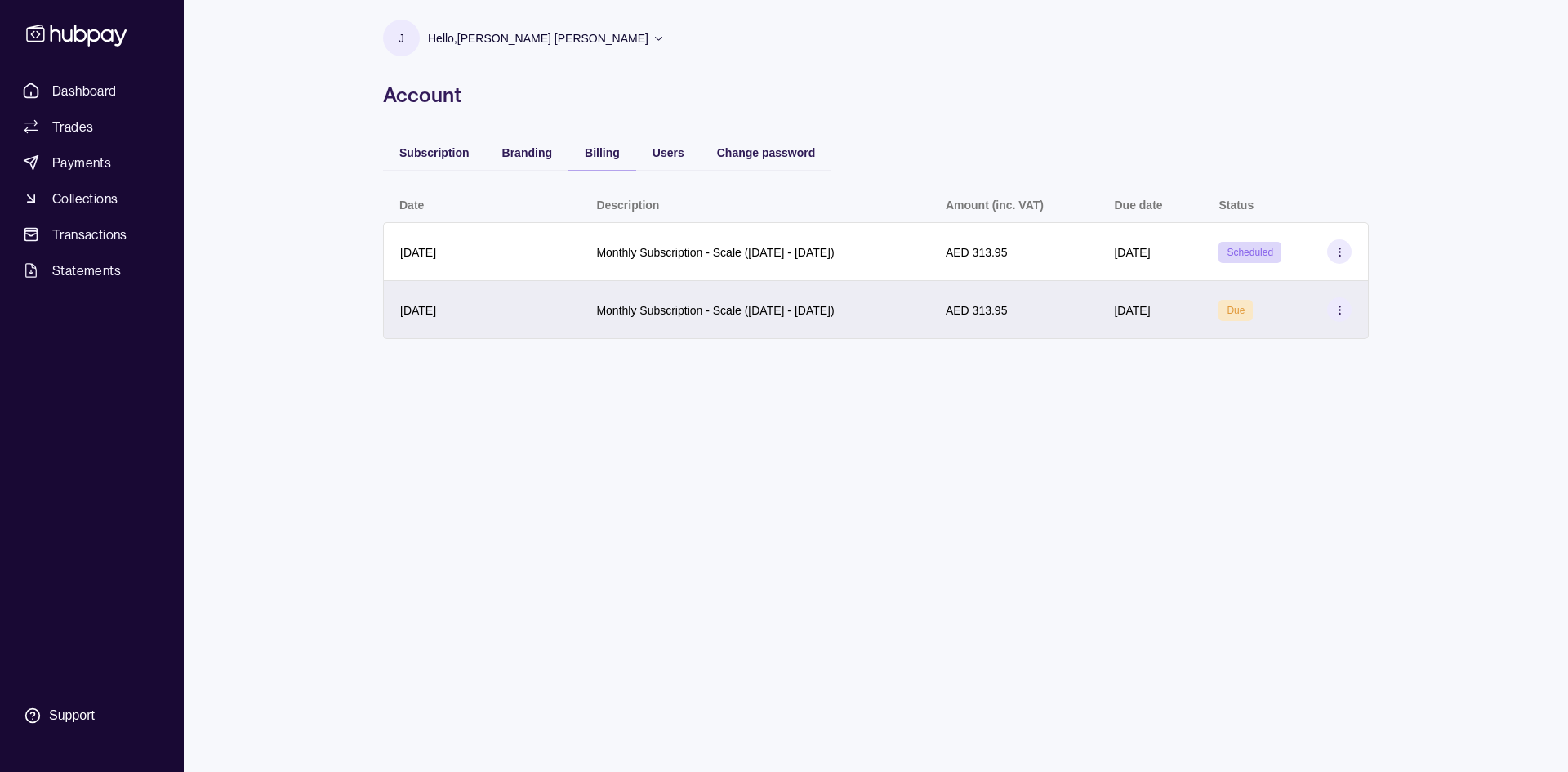
click at [1334, 308] on icon at bounding box center [1339, 310] width 13 height 13
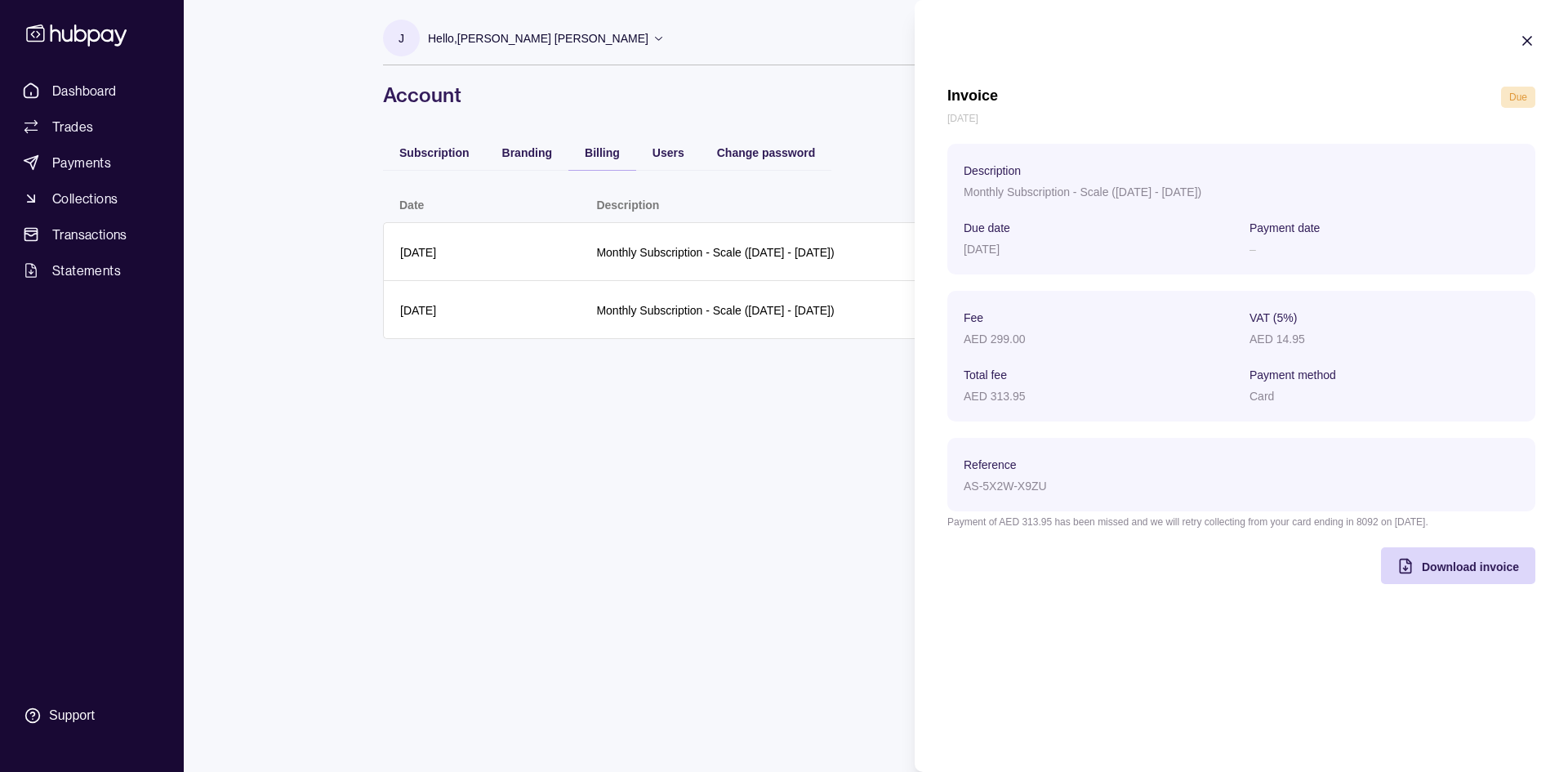
click at [804, 430] on html "Dashboard Trades Payments Collections Transactions Statements Support J Hello, …" at bounding box center [784, 386] width 1568 height 772
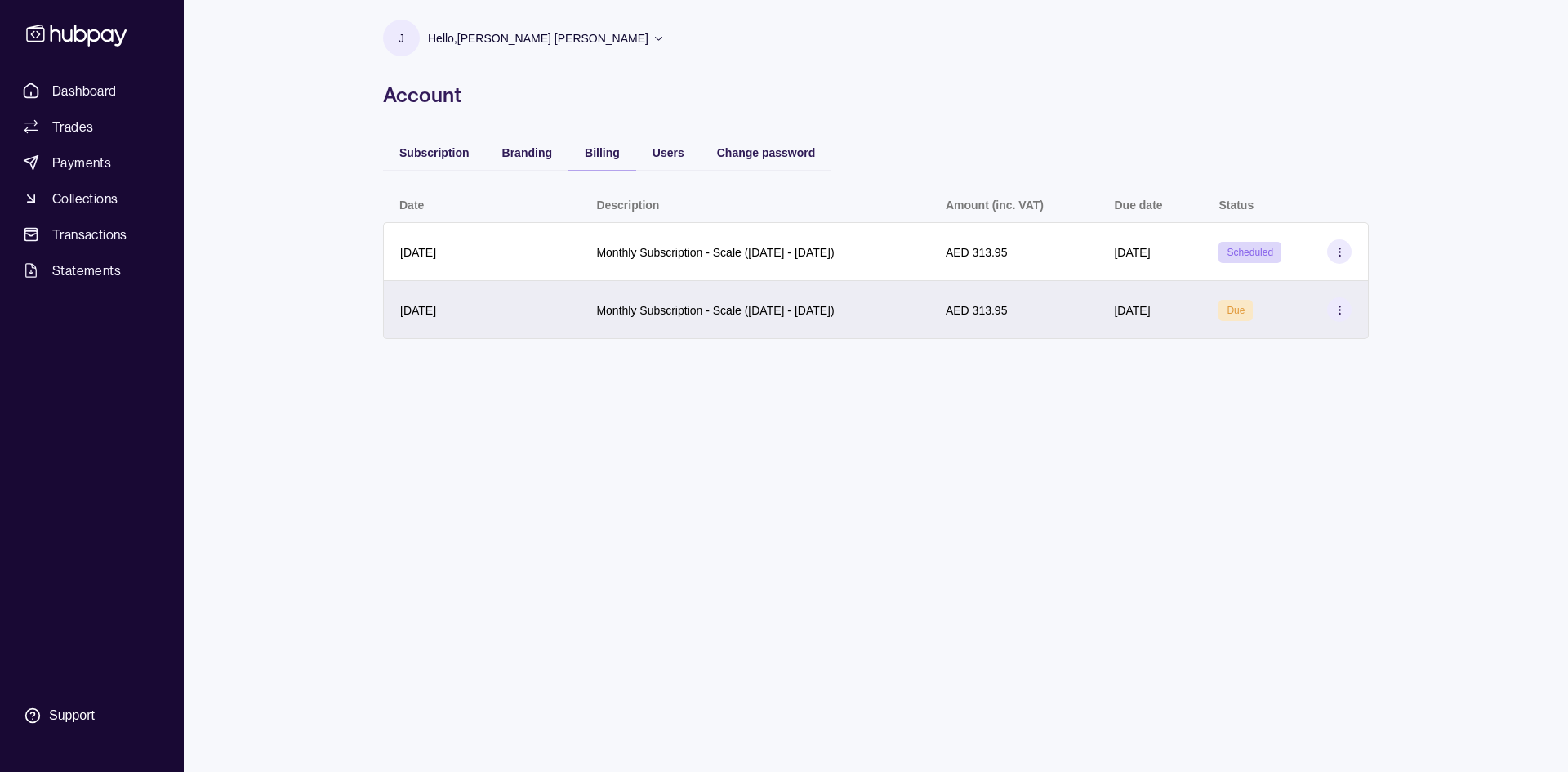
click at [1009, 290] on div "AED 313.95" at bounding box center [1014, 310] width 169 height 58
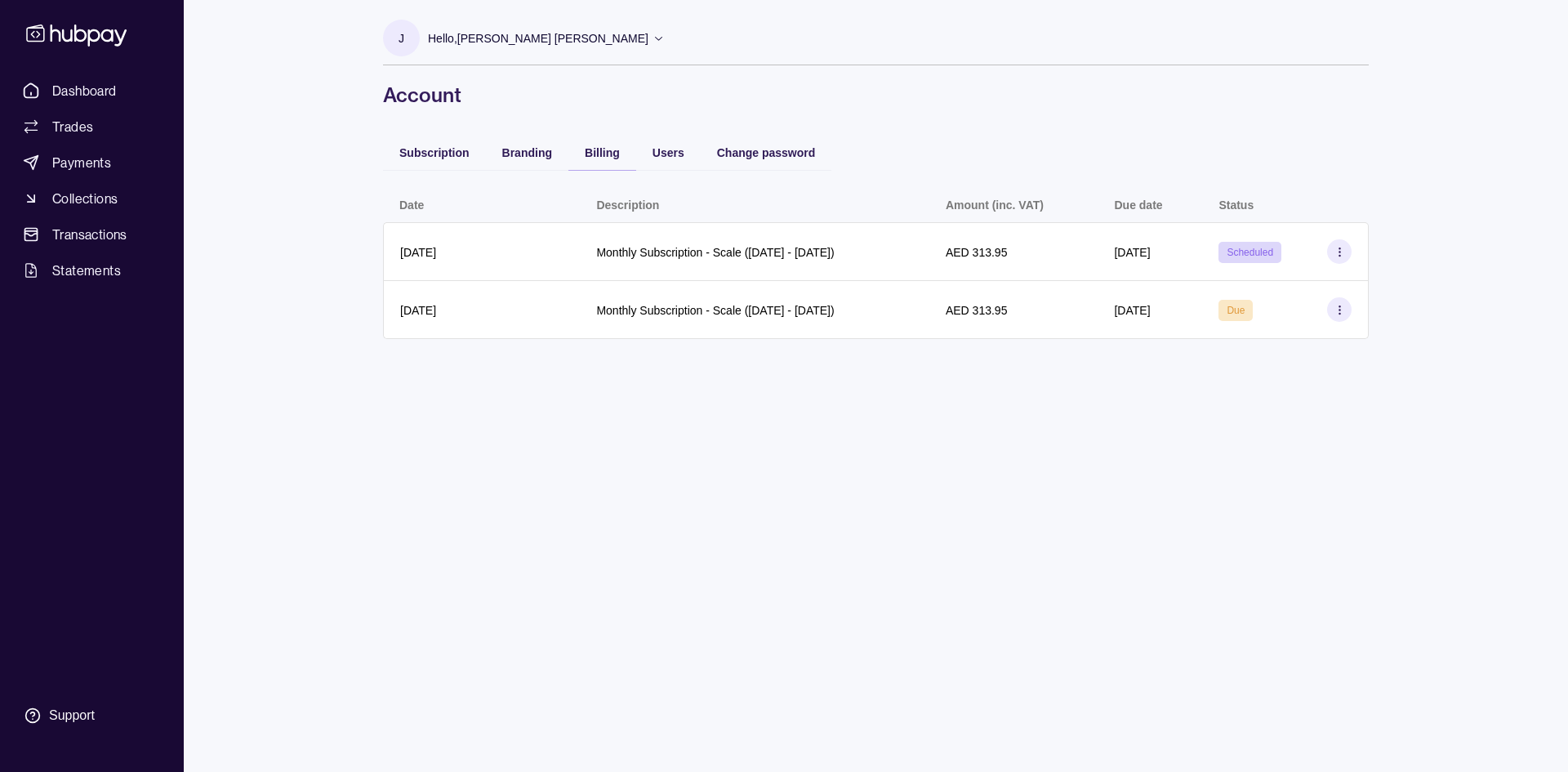
click at [717, 413] on html "Dashboard Trades Payments Collections Transactions Statements Support J Hello, …" at bounding box center [784, 386] width 1568 height 772
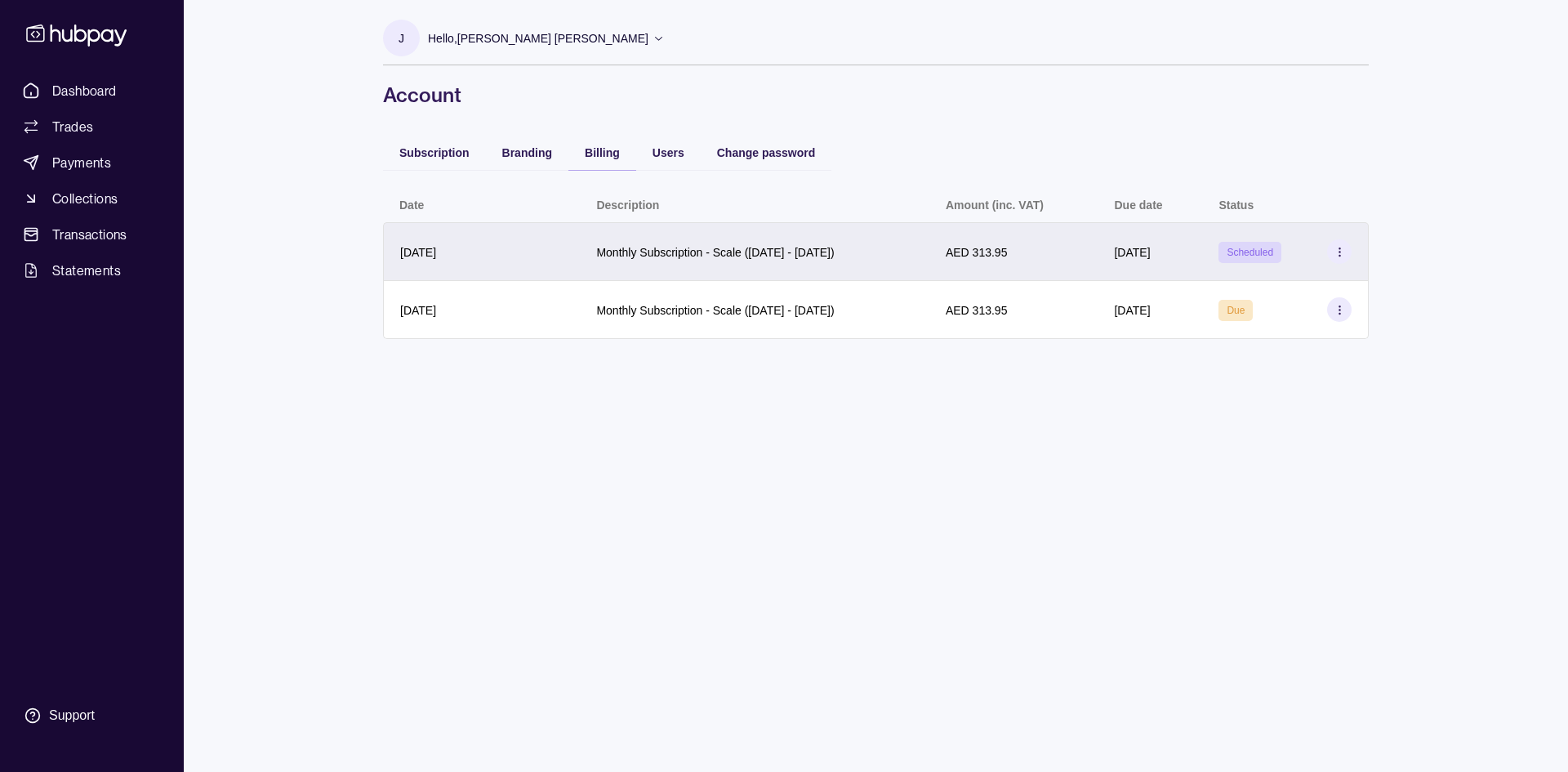
click at [701, 239] on div "Monthly Subscription - Scale ([DATE] - [DATE])" at bounding box center [754, 252] width 350 height 59
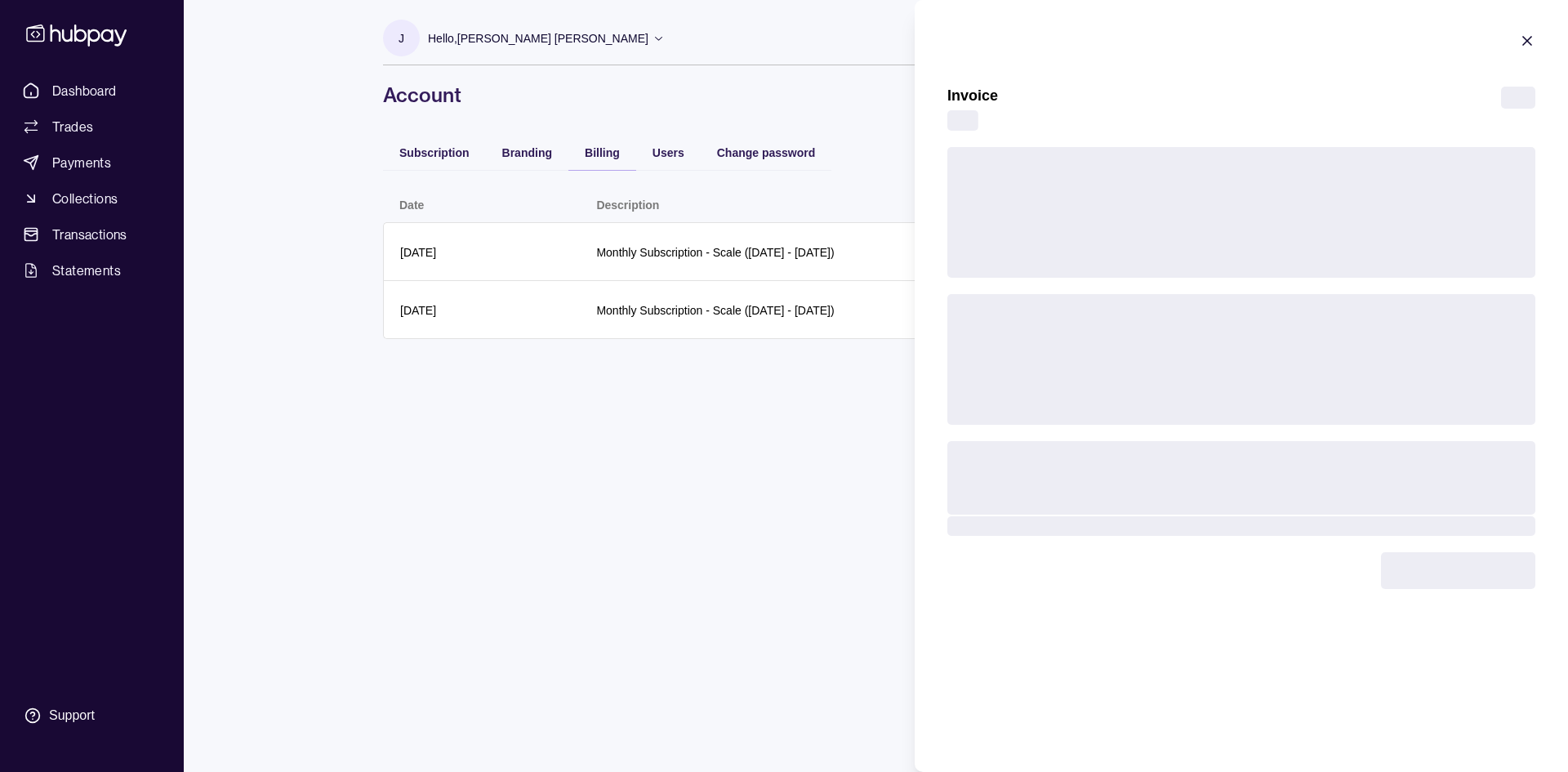
click at [687, 417] on html "Dashboard Trades Payments Collections Transactions Statements Support J Hello, …" at bounding box center [784, 386] width 1568 height 772
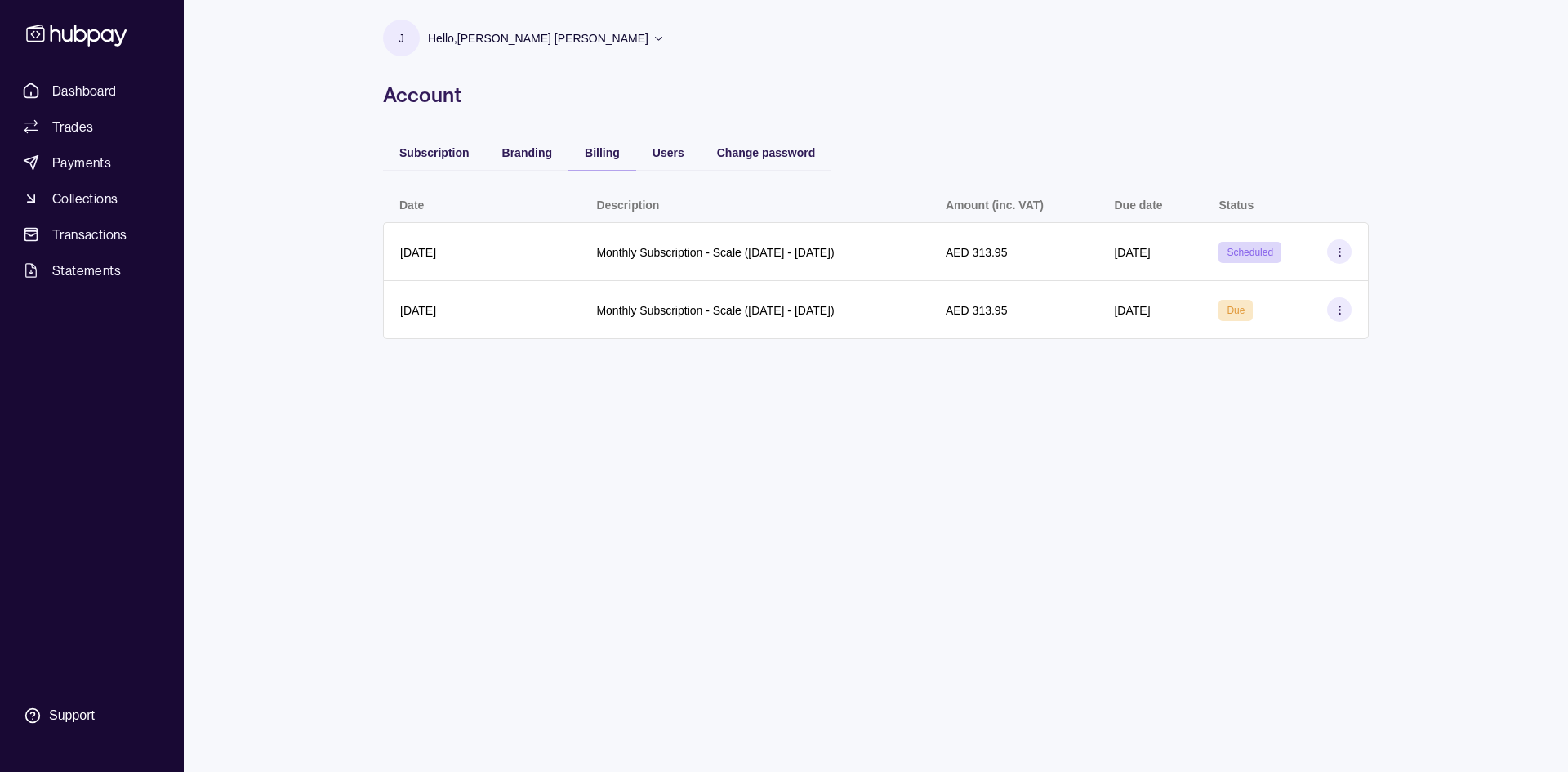
click at [464, 141] on div "Subscription" at bounding box center [434, 151] width 103 height 36
click at [450, 151] on span "Subscription" at bounding box center [434, 152] width 70 height 13
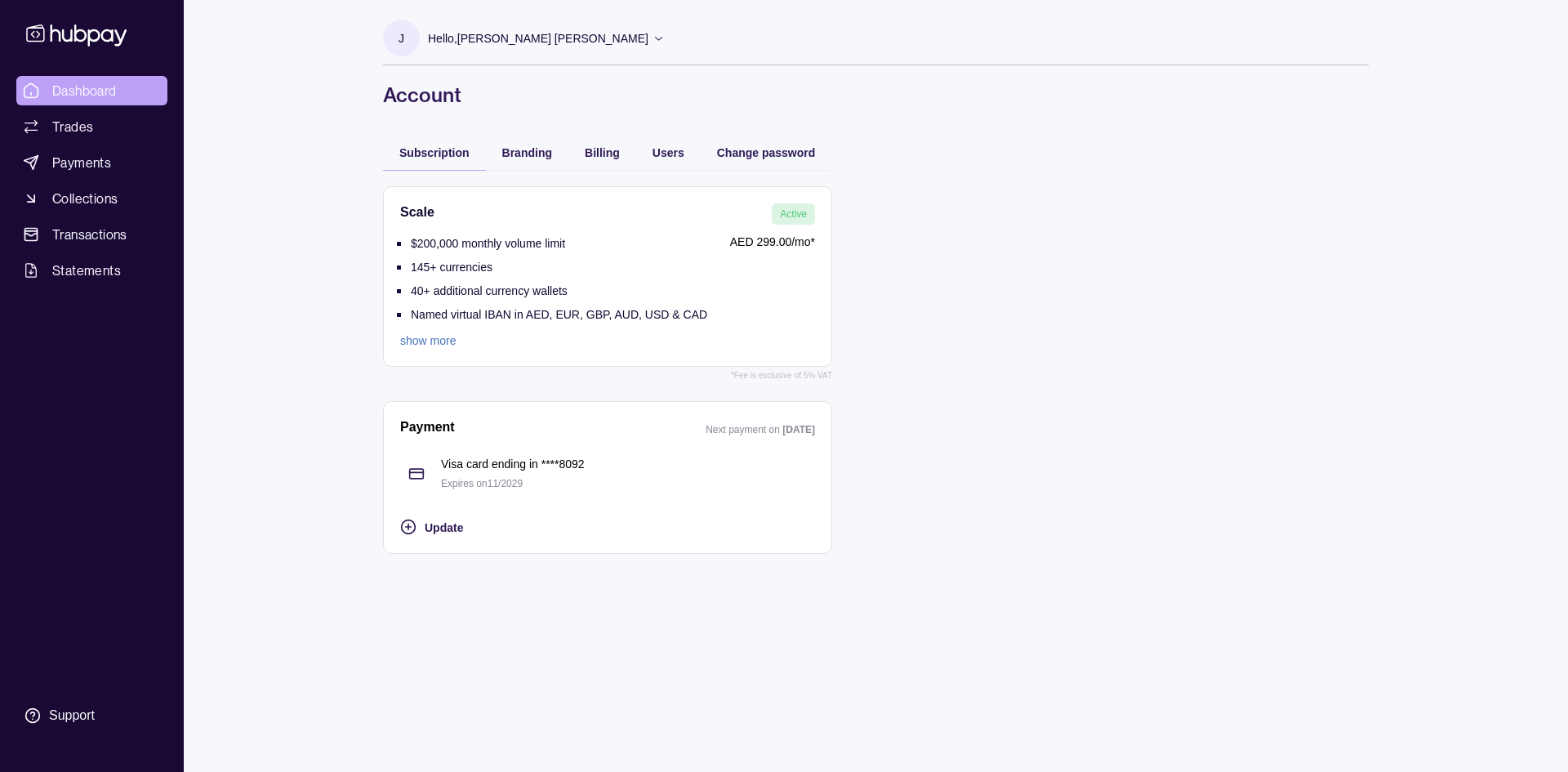
click at [116, 84] on span "Dashboard" at bounding box center [84, 90] width 64 height 19
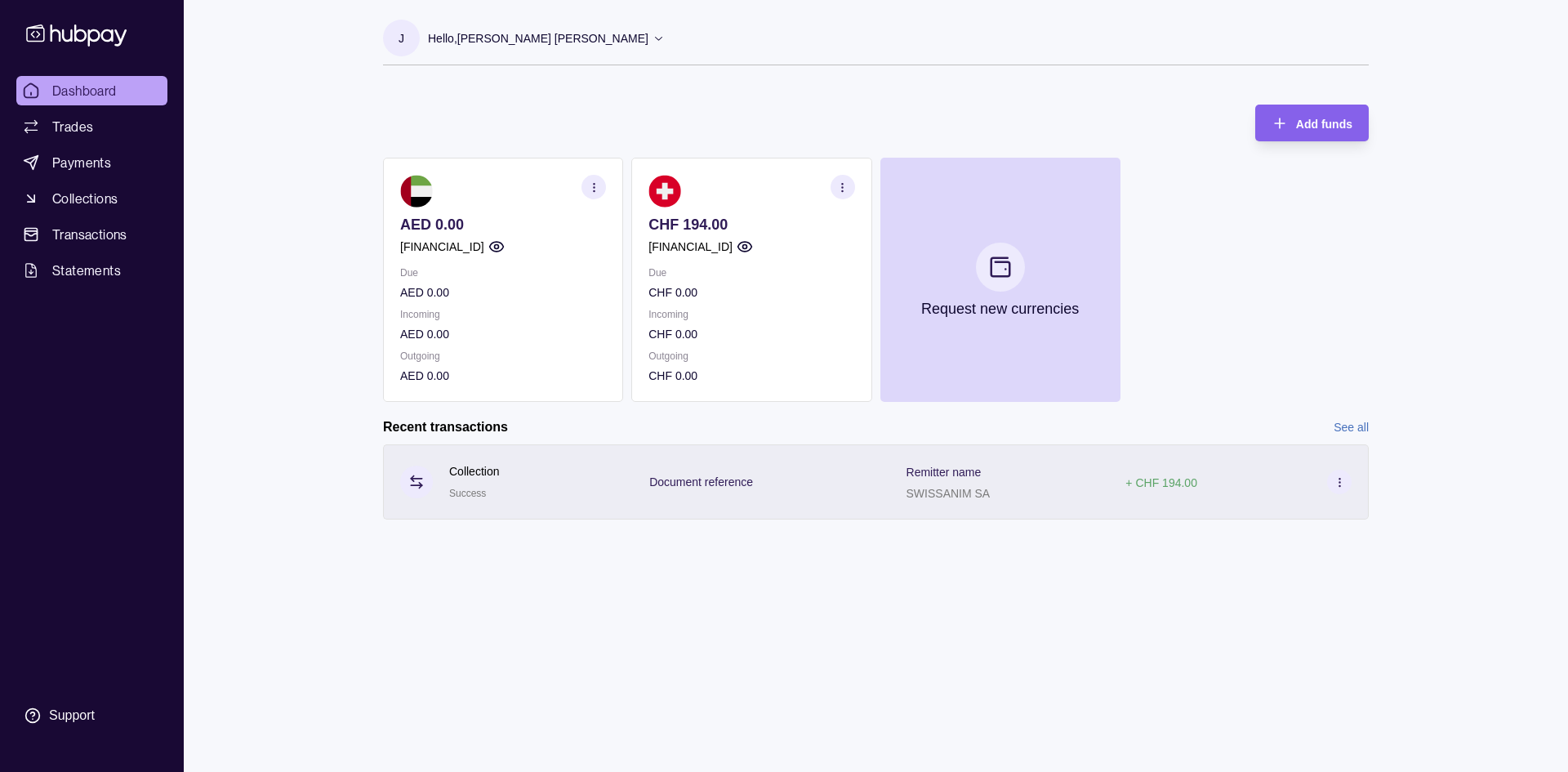
click at [1347, 481] on section at bounding box center [1339, 482] width 24 height 24
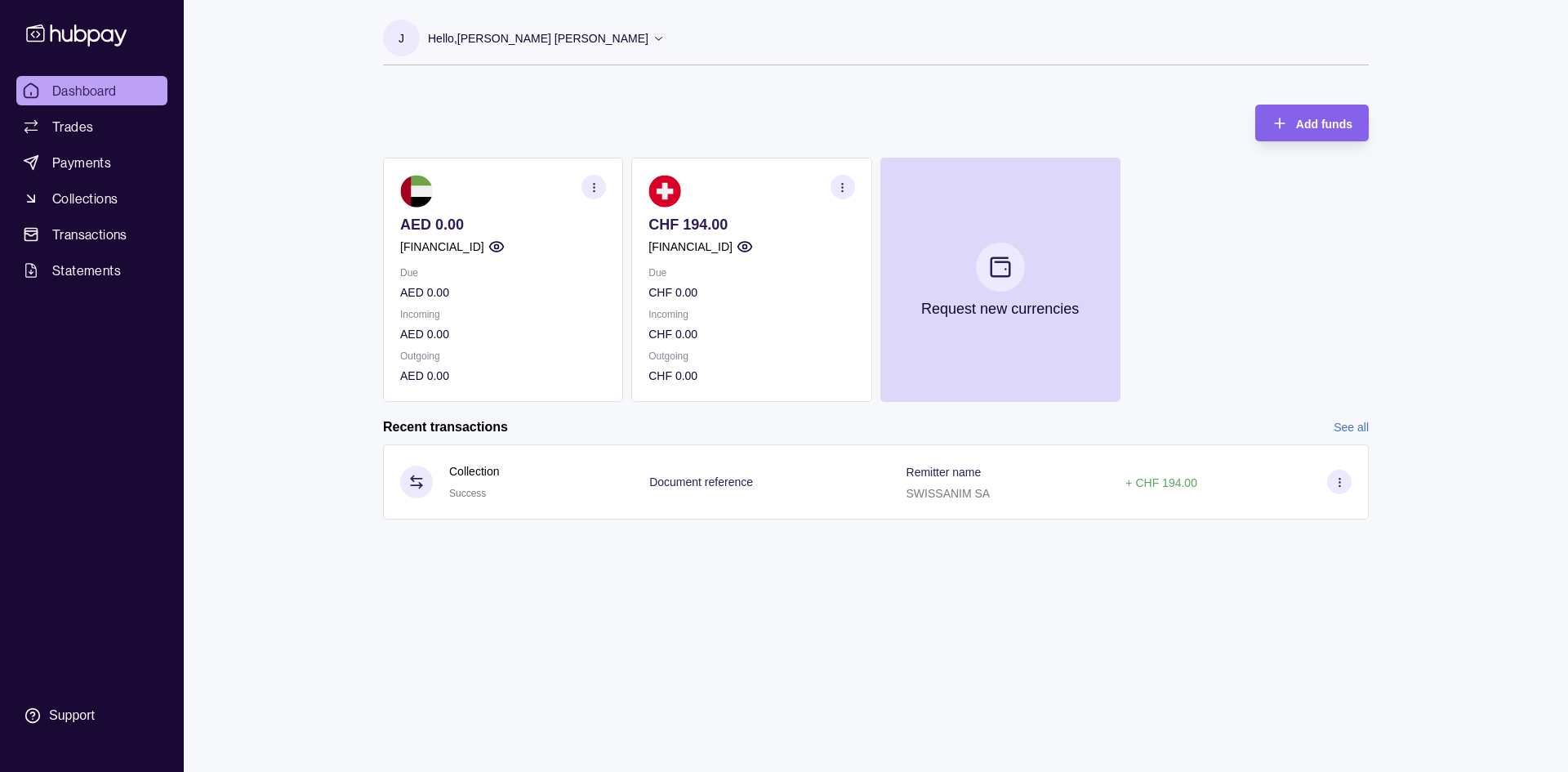
click at [837, 480] on html "Dashboard Trades Payments Collections Transactions Statements Support J Hello, …" at bounding box center [784, 386] width 1568 height 772
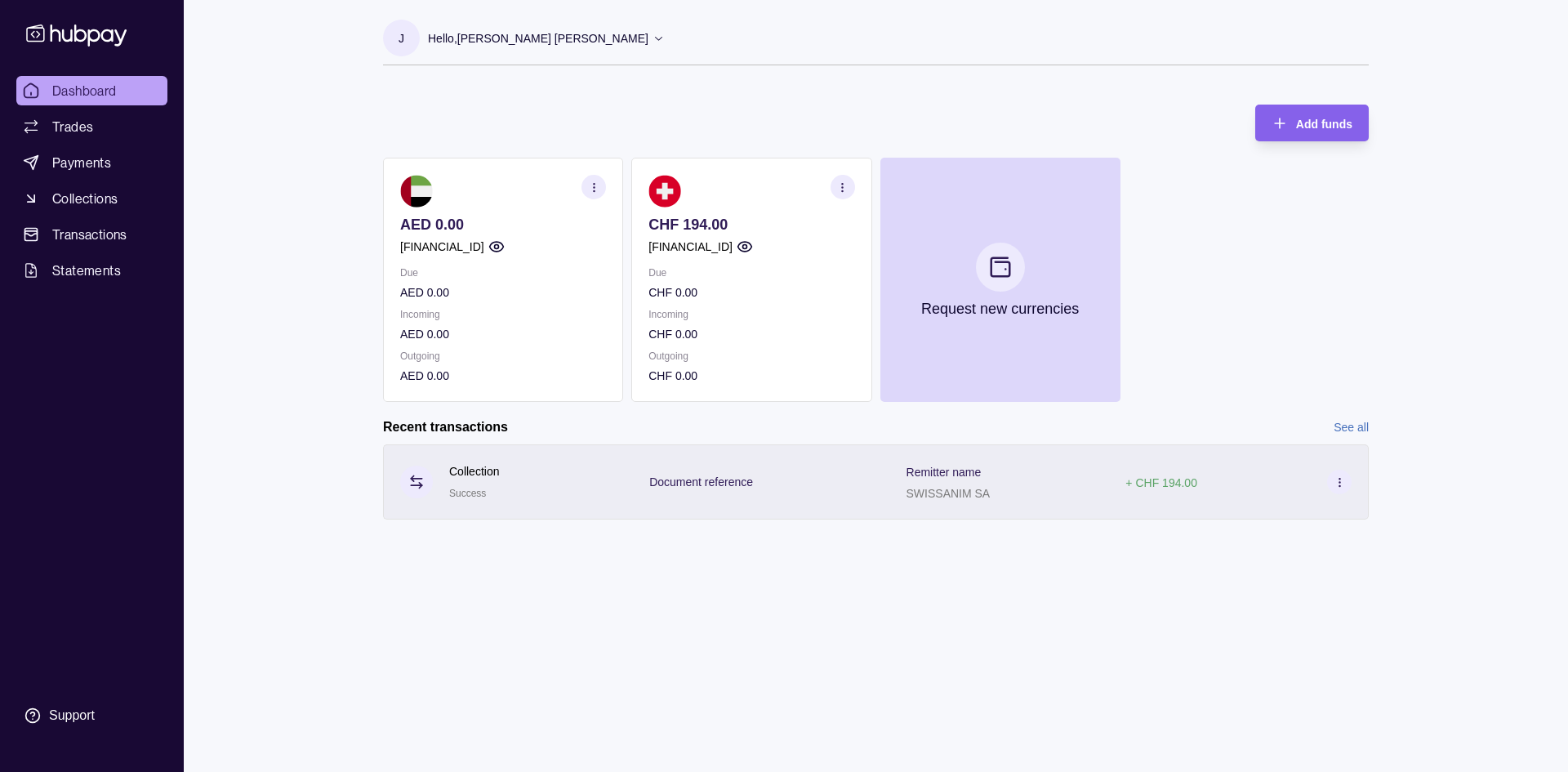
click at [672, 476] on p "Document reference" at bounding box center [701, 481] width 104 height 13
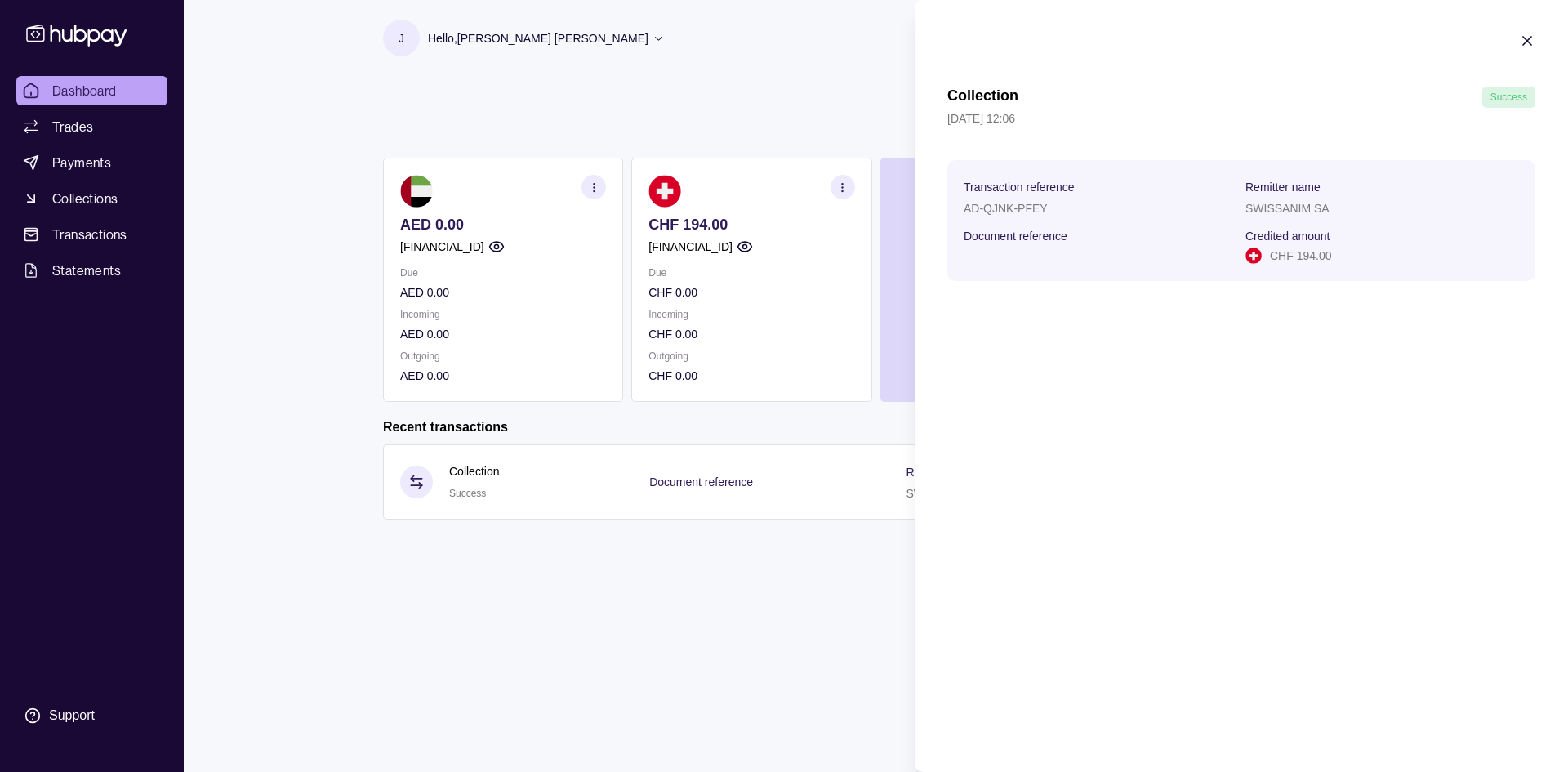
click at [1349, 254] on div "CHF 194.00" at bounding box center [1383, 255] width 274 height 18
